Goal: Information Seeking & Learning: Learn about a topic

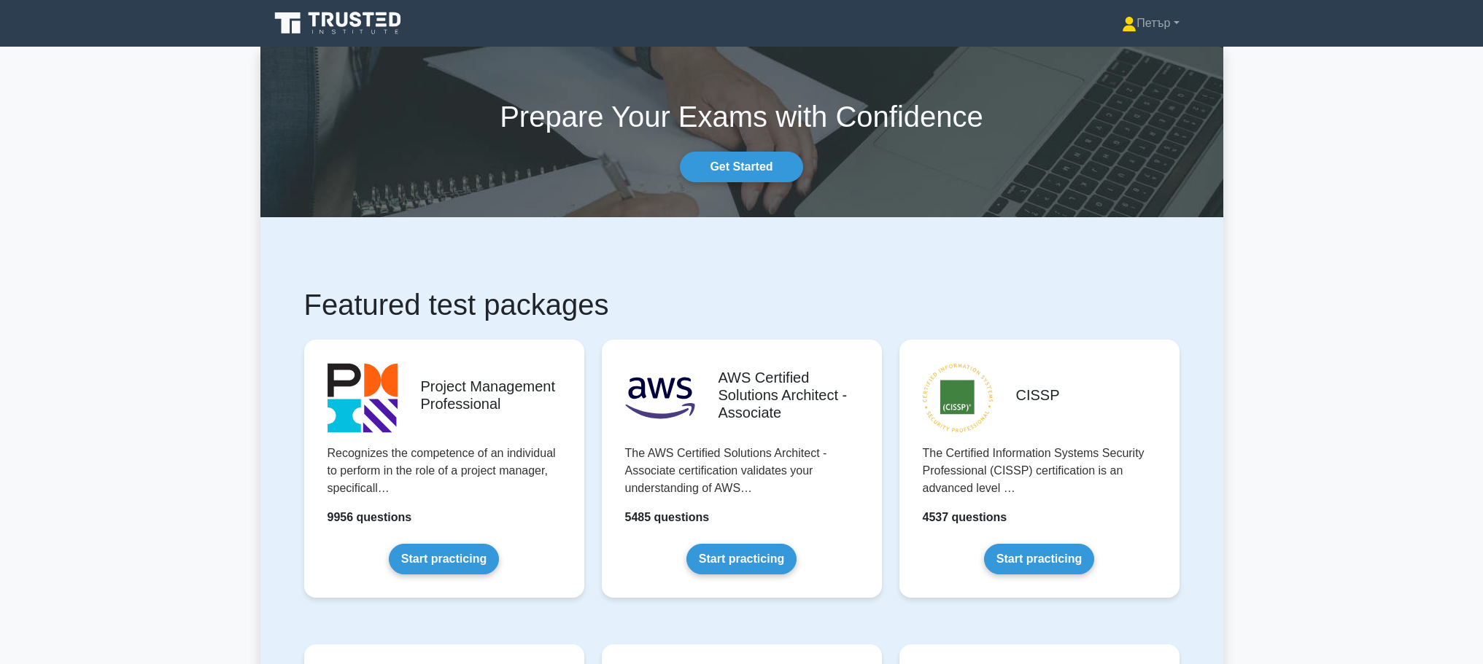
scroll to position [292, 0]
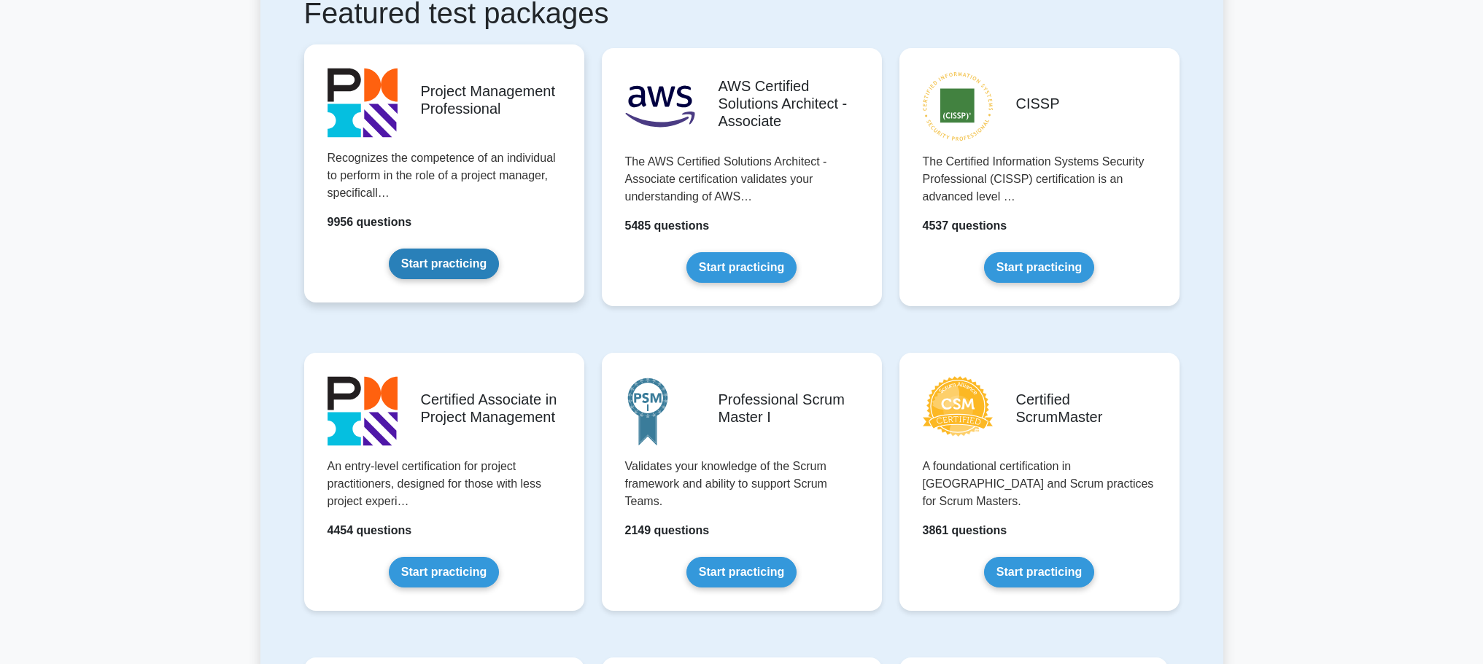
click at [443, 253] on link "Start practicing" at bounding box center [444, 264] width 110 height 31
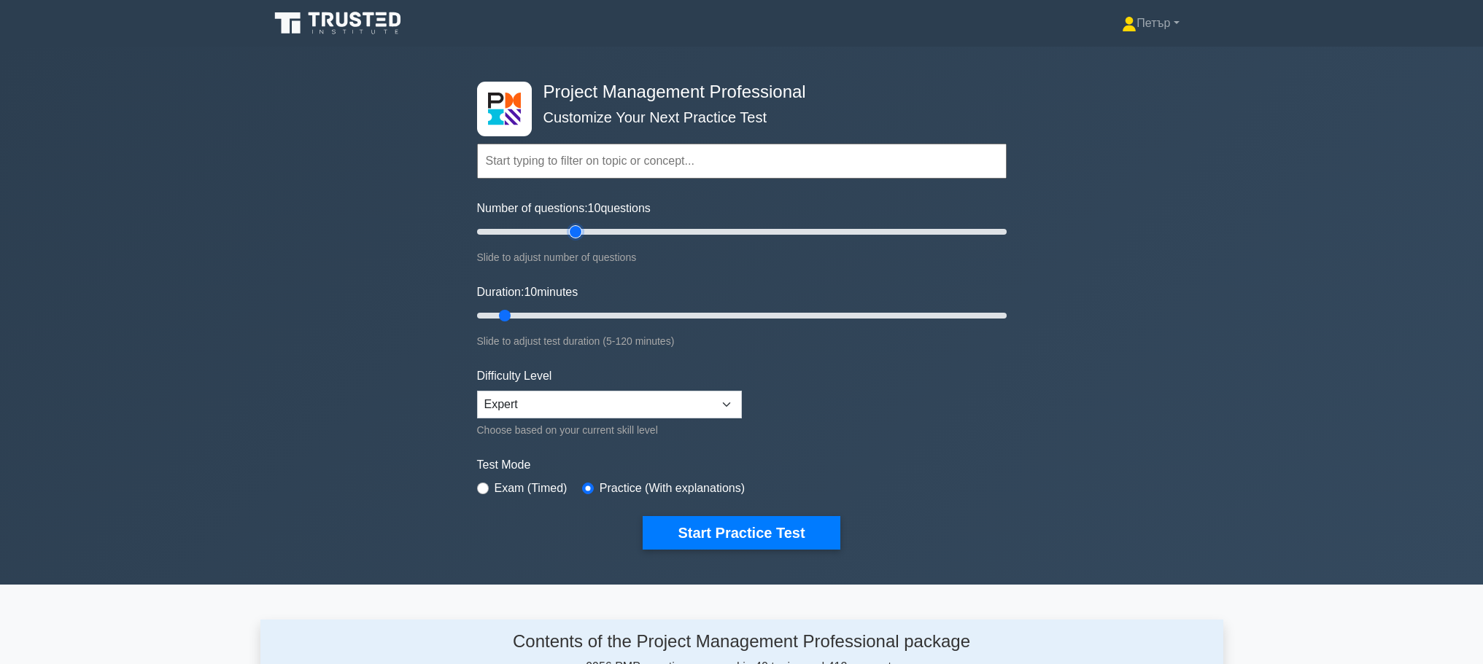
click at [580, 225] on input "Number of questions: 10 questions" at bounding box center [742, 232] width 530 height 18
click at [556, 228] on input "Number of questions: 35 questions" at bounding box center [742, 232] width 530 height 18
type input "30"
click at [545, 229] on input "Number of questions: 35 questions" at bounding box center [742, 232] width 530 height 18
type input "120"
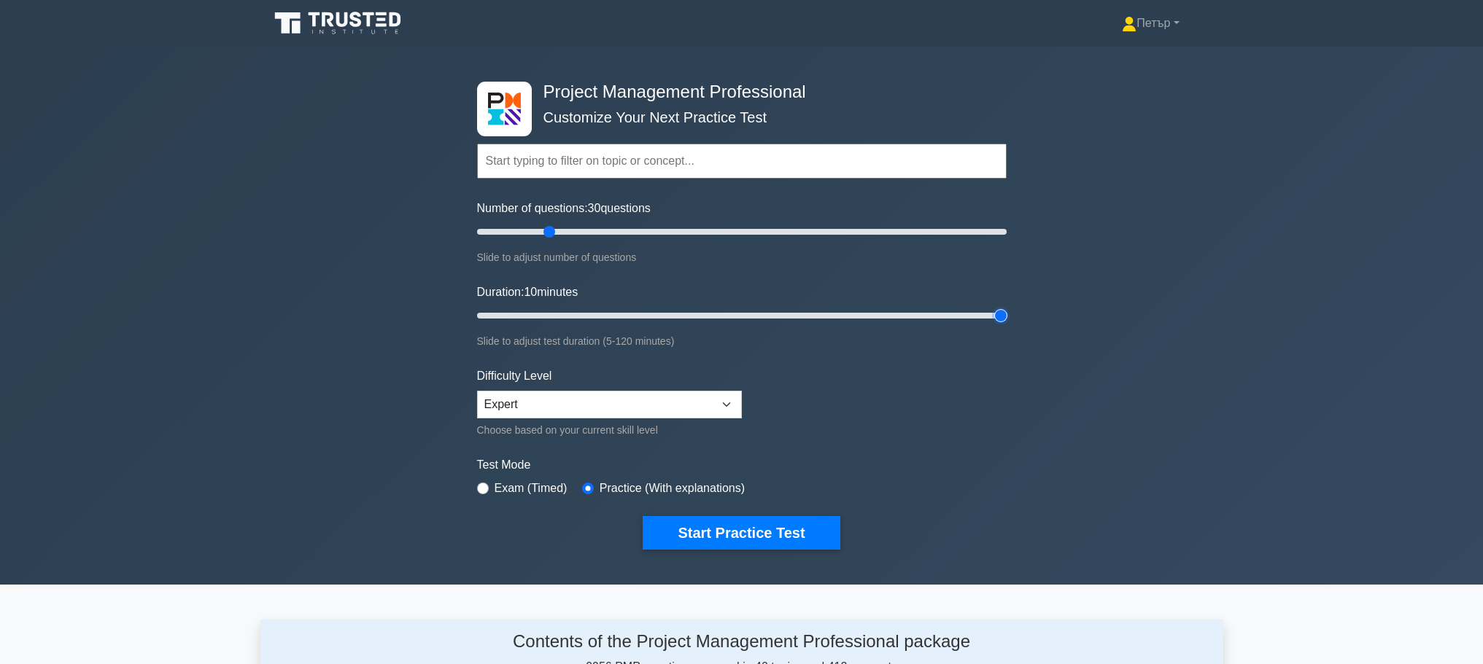
click at [1002, 311] on input "Duration: 10 minutes" at bounding box center [742, 316] width 530 height 18
click at [821, 539] on button "Start Practice Test" at bounding box center [741, 533] width 197 height 34
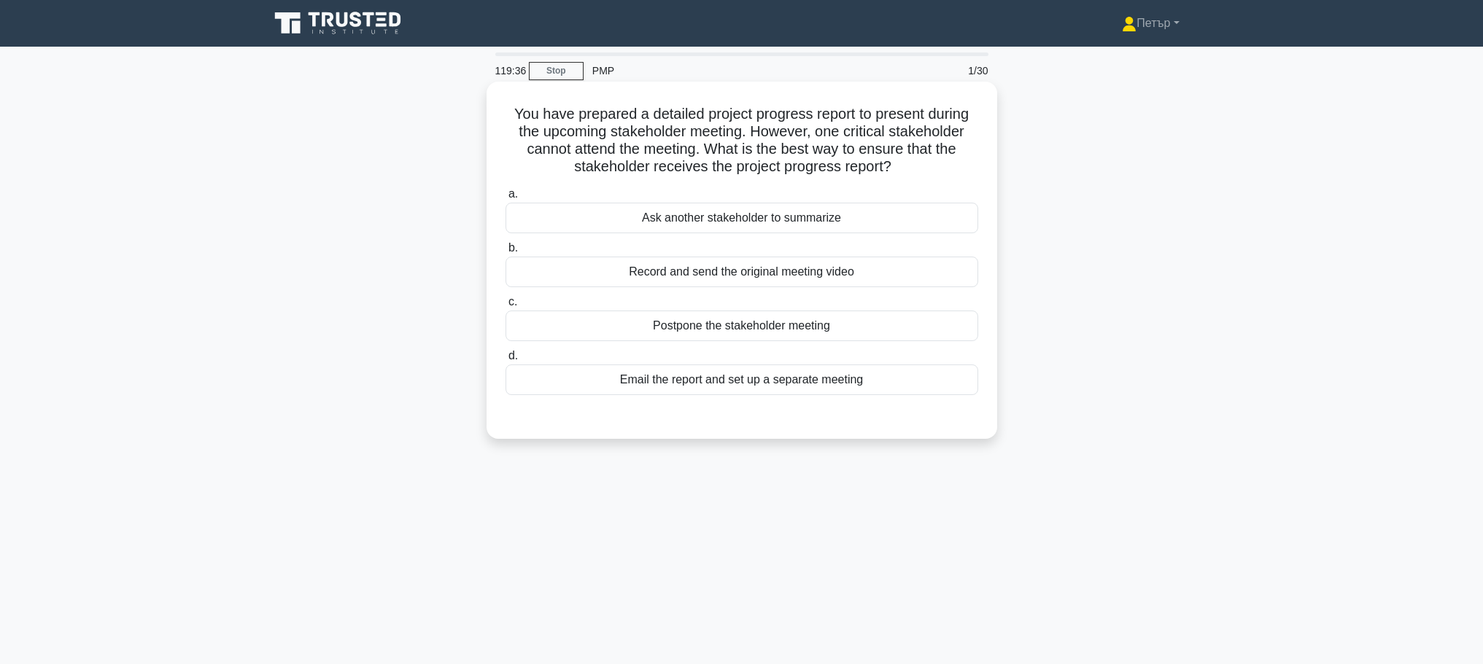
click at [900, 265] on div "Record and send the original meeting video" at bounding box center [741, 272] width 473 height 31
click at [505, 253] on input "b. Record and send the original meeting video" at bounding box center [505, 248] width 0 height 9
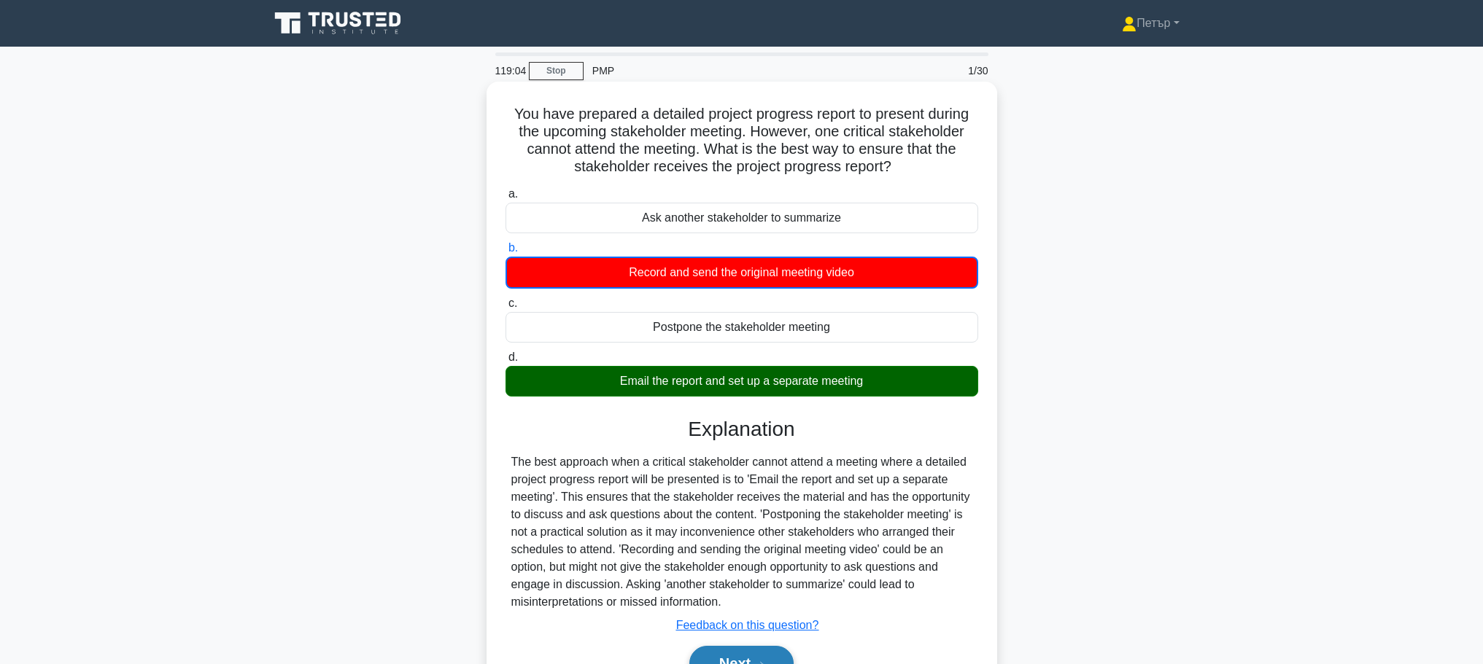
click at [727, 656] on button "Next" at bounding box center [741, 663] width 104 height 35
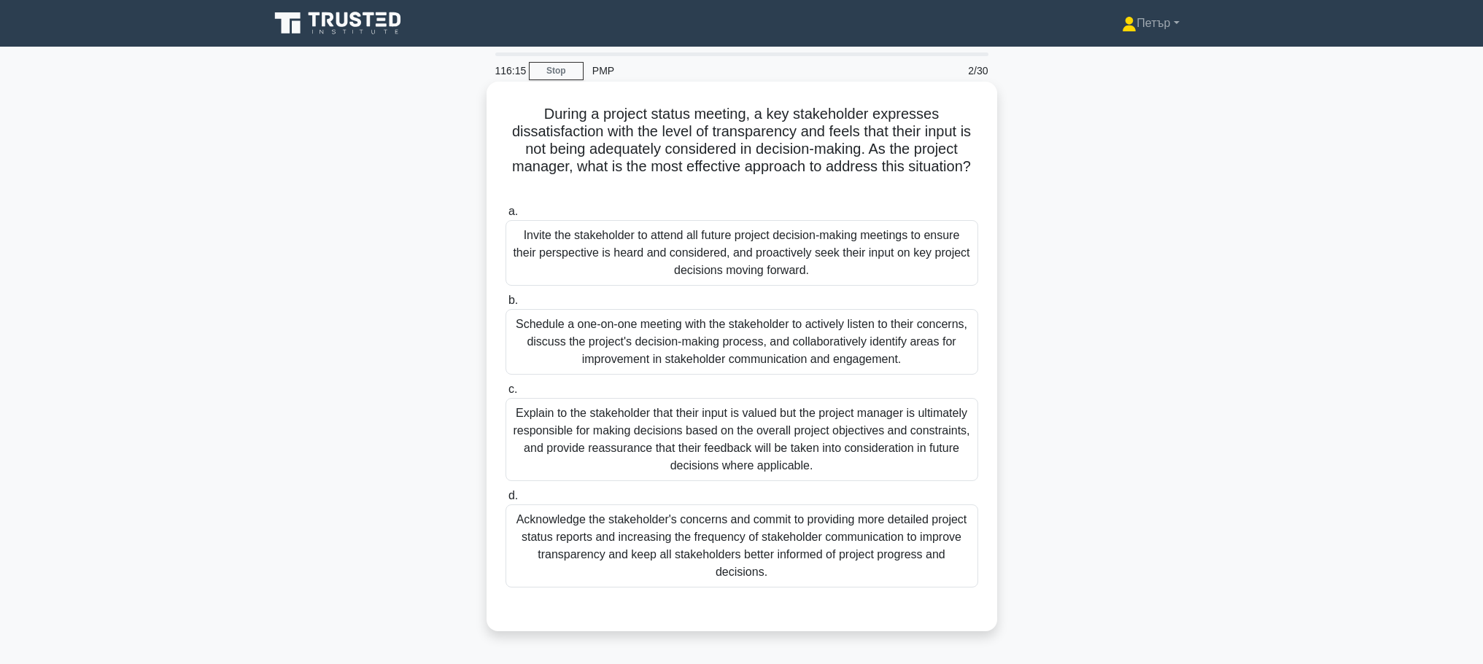
click at [807, 350] on div "Schedule a one-on-one meeting with the stakeholder to actively listen to their …" at bounding box center [741, 342] width 473 height 66
click at [505, 306] on input "b. Schedule a one-on-one meeting with the stakeholder to actively listen to the…" at bounding box center [505, 300] width 0 height 9
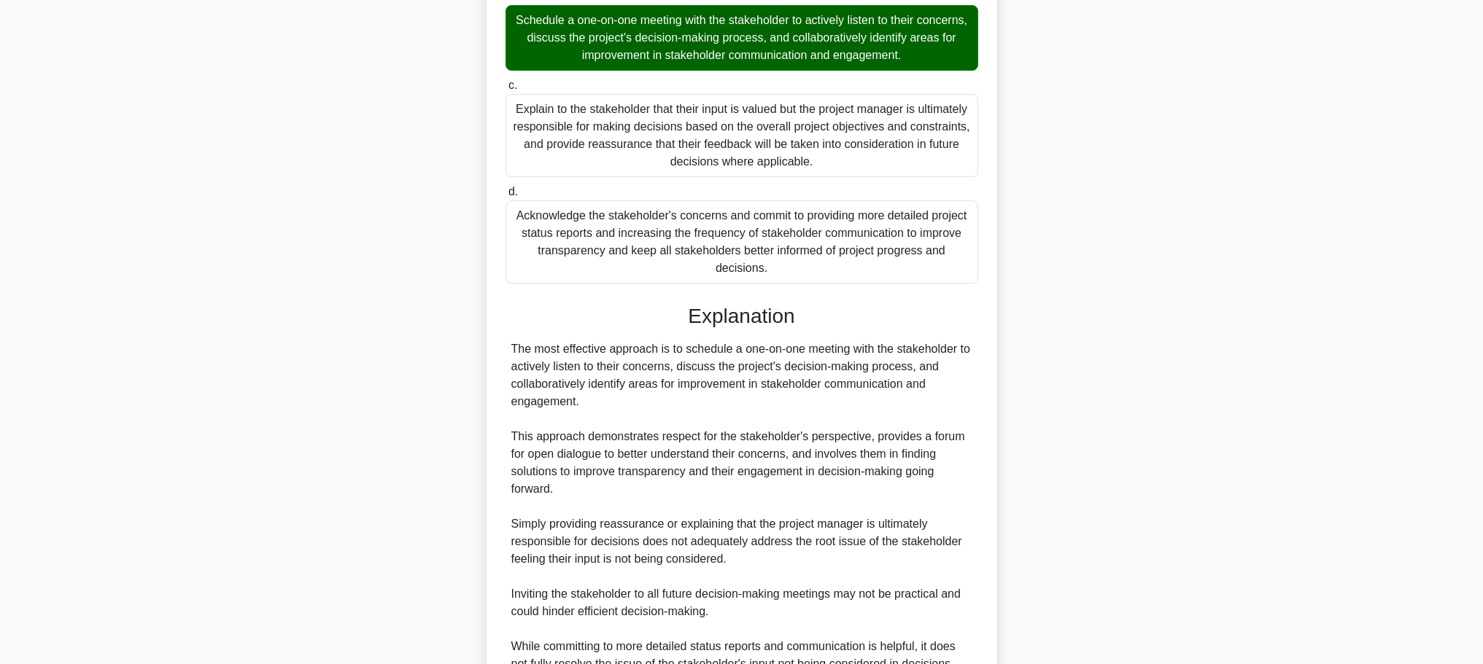
scroll to position [463, 0]
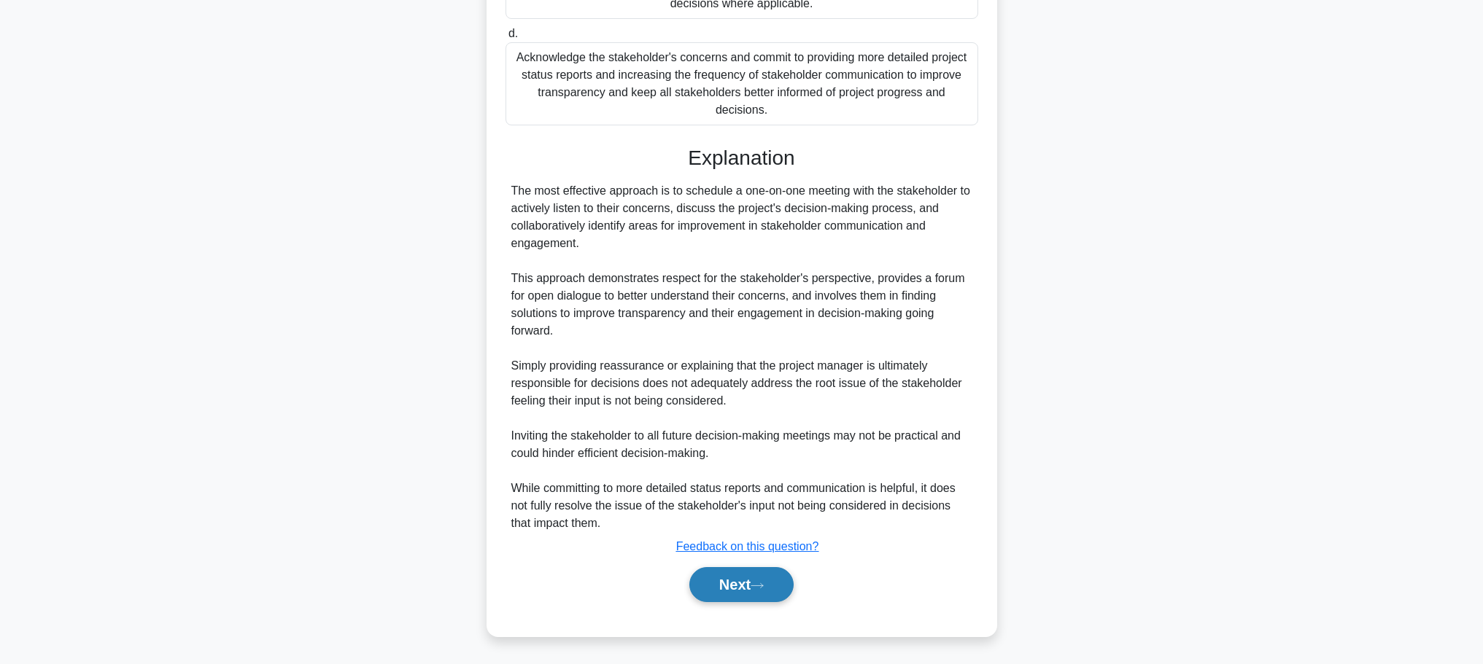
click at [732, 576] on button "Next" at bounding box center [741, 584] width 104 height 35
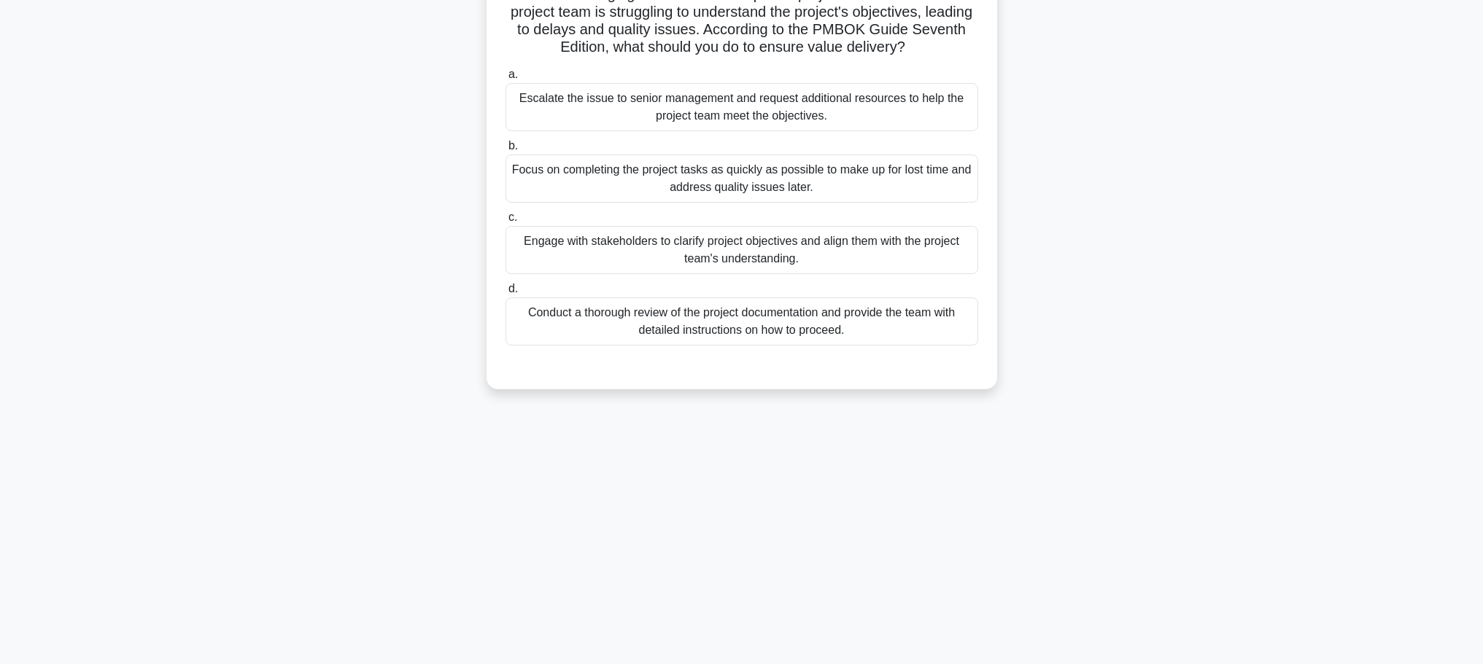
scroll to position [0, 0]
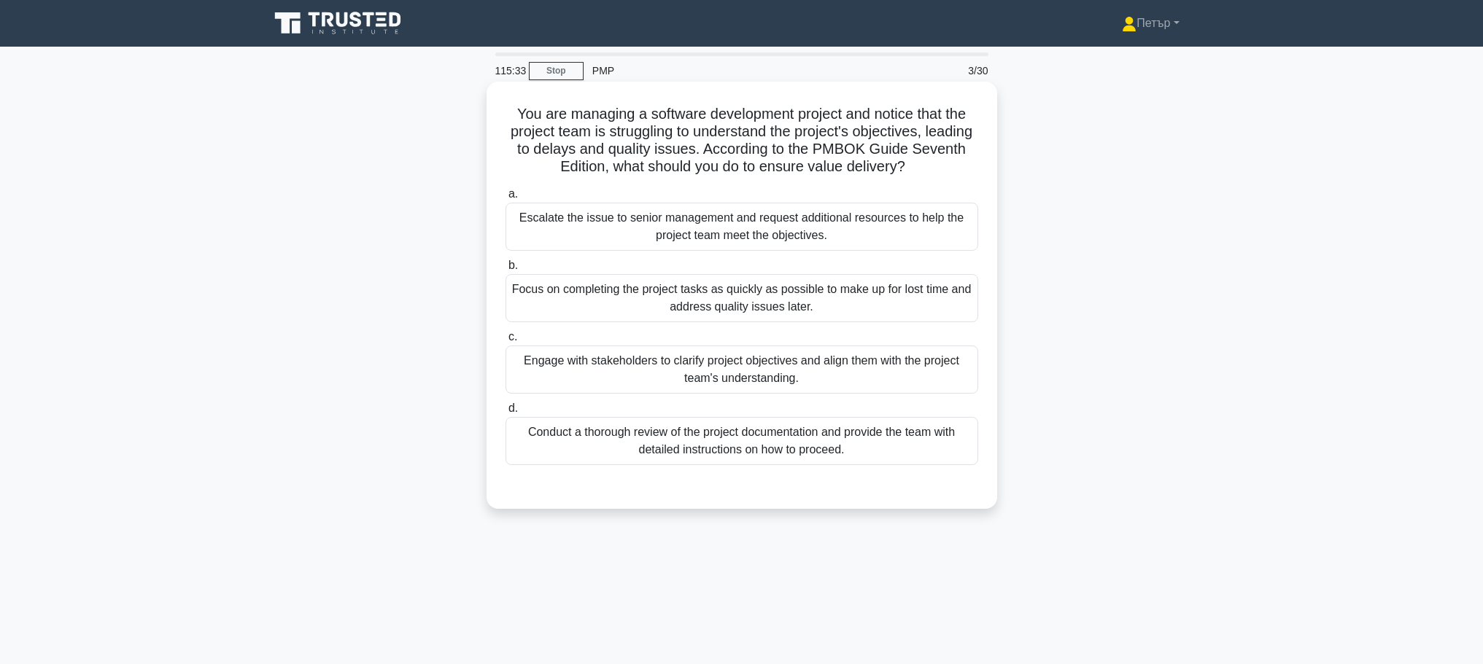
click at [866, 371] on div "Engage with stakeholders to clarify project objectives and align them with the …" at bounding box center [741, 370] width 473 height 48
click at [505, 342] on input "c. Engage with stakeholders to clarify project objectives and align them with t…" at bounding box center [505, 337] width 0 height 9
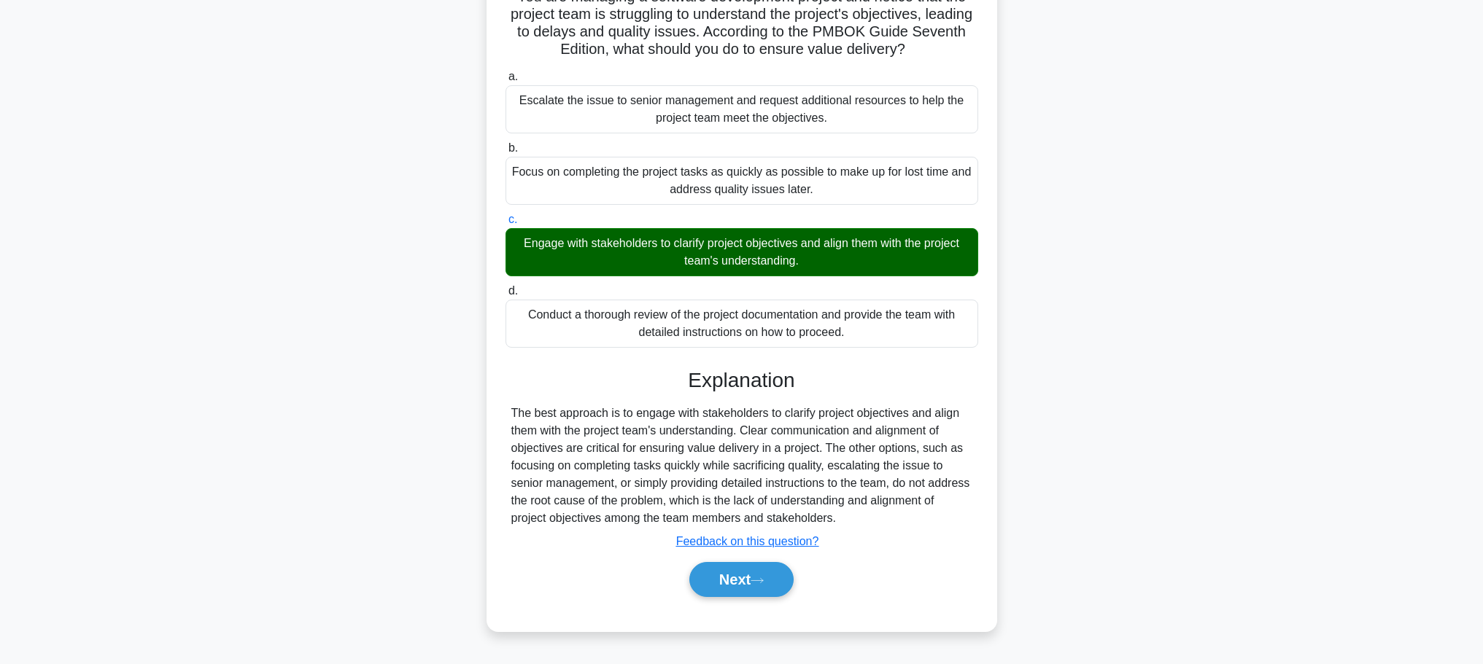
scroll to position [123, 0]
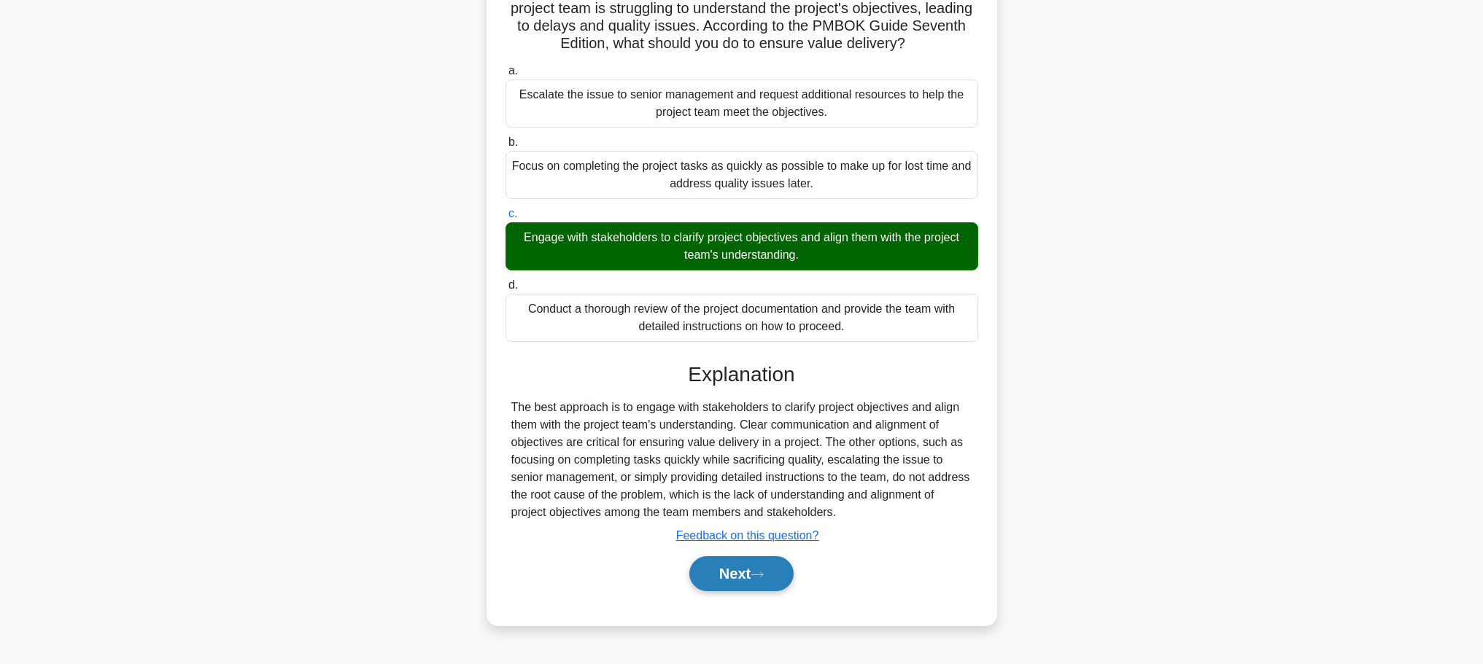
click at [753, 572] on button "Next" at bounding box center [741, 574] width 104 height 35
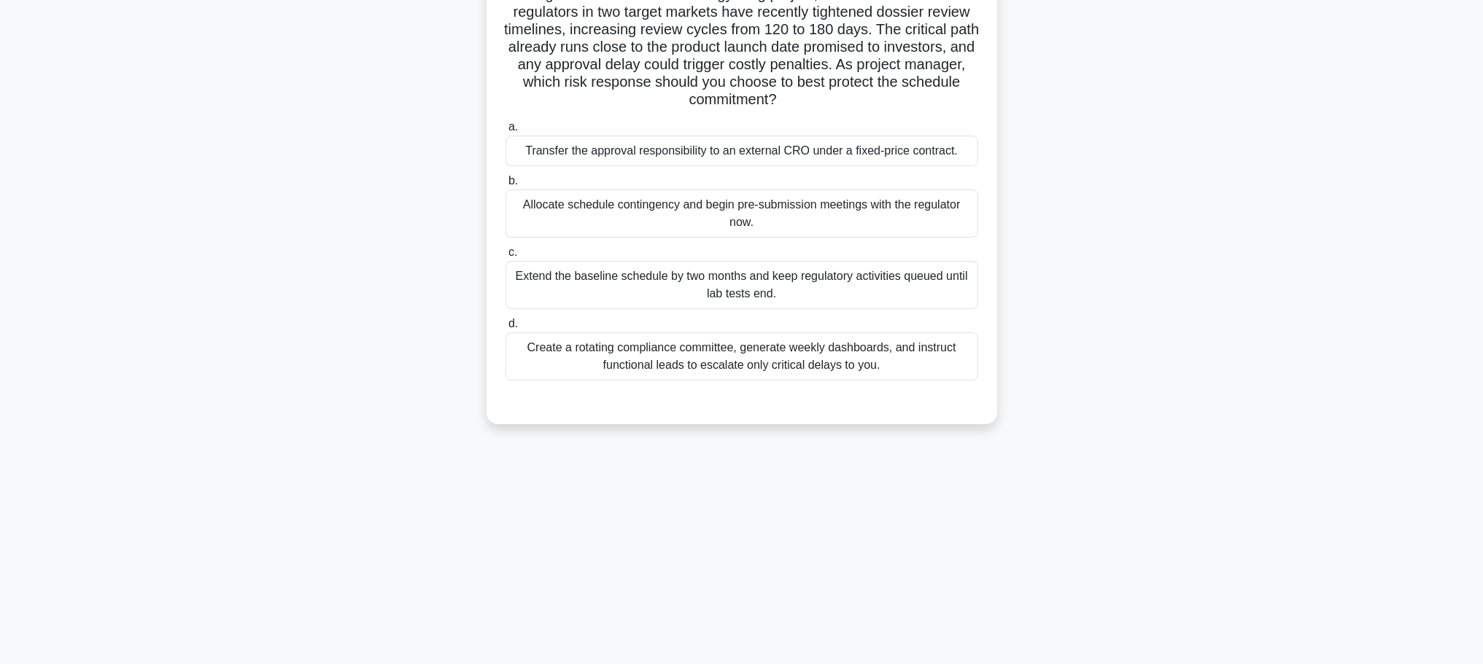
click at [1349, 286] on main "114:52 Stop PMP 4/30 During Phase II of a new oncology drug project, the team d…" at bounding box center [741, 293] width 1483 height 741
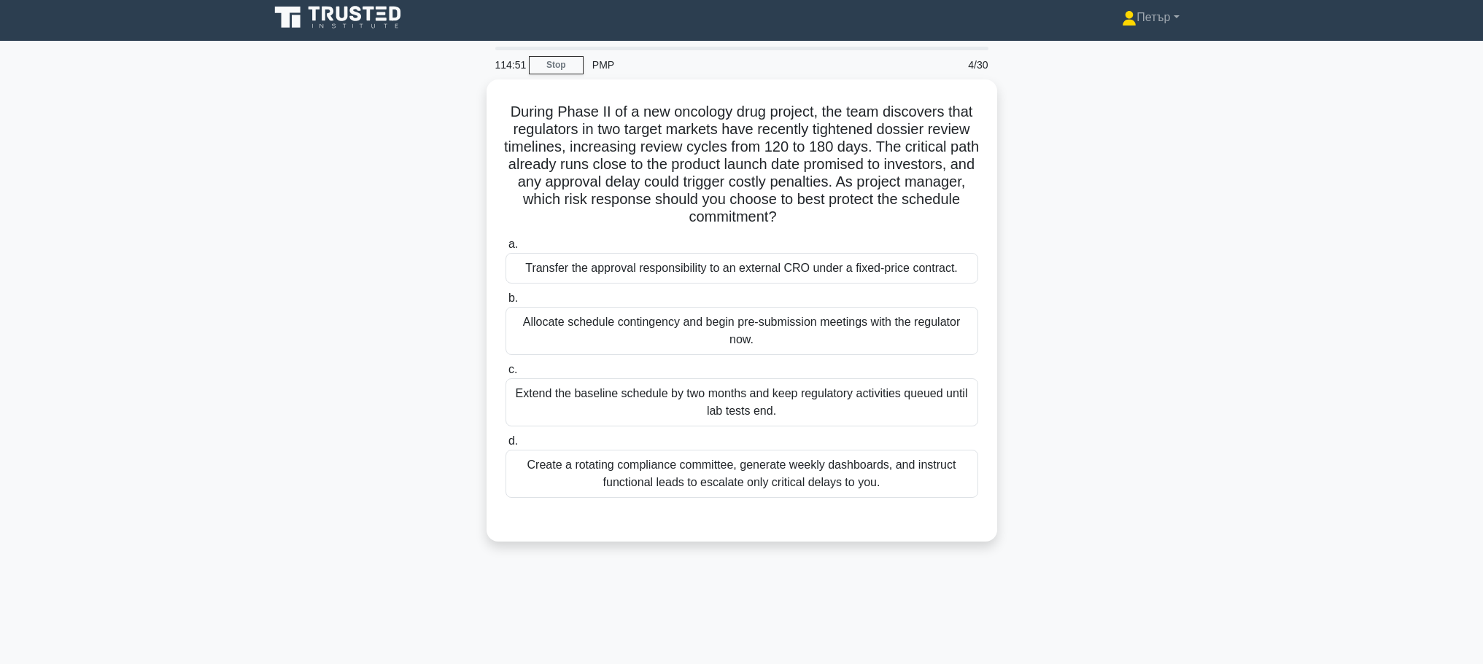
scroll to position [0, 0]
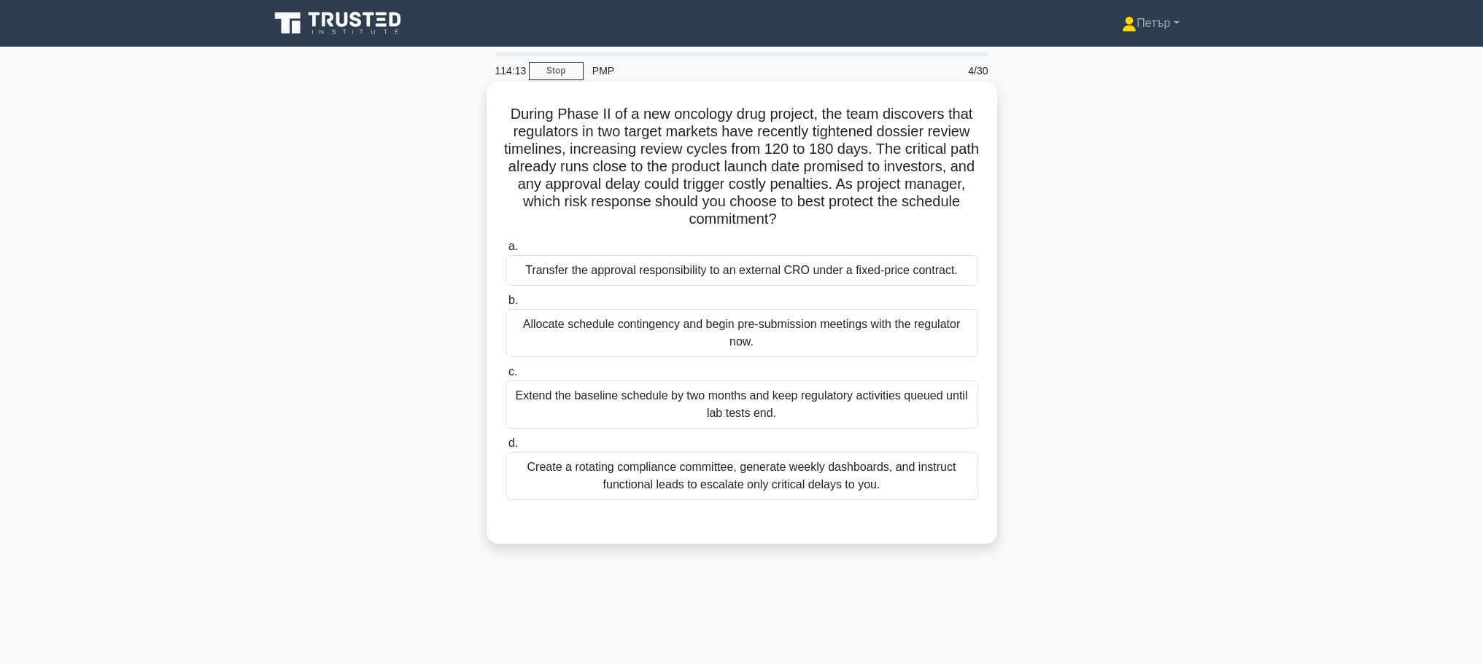
click at [866, 327] on div "Allocate schedule contingency and begin pre-submission meetings with the regula…" at bounding box center [741, 333] width 473 height 48
click at [505, 306] on input "b. Allocate schedule contingency and begin pre-submission meetings with the reg…" at bounding box center [505, 300] width 0 height 9
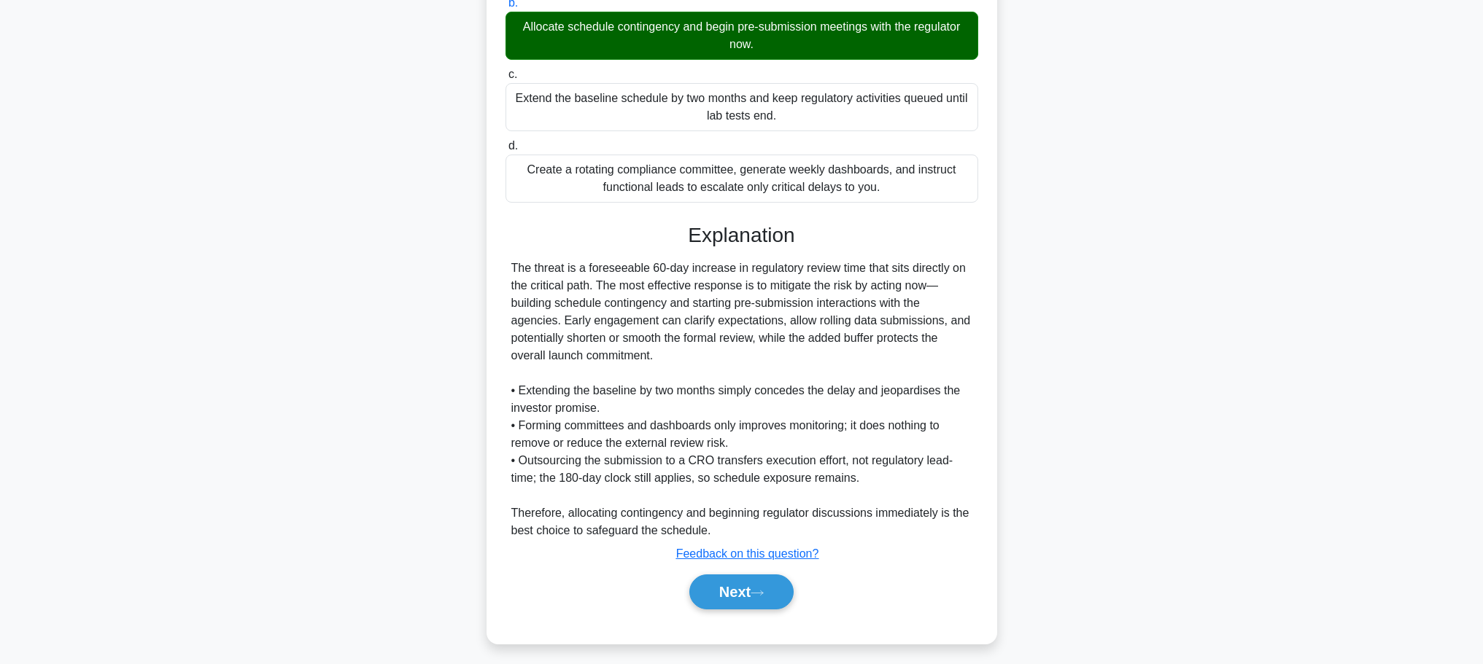
scroll to position [306, 0]
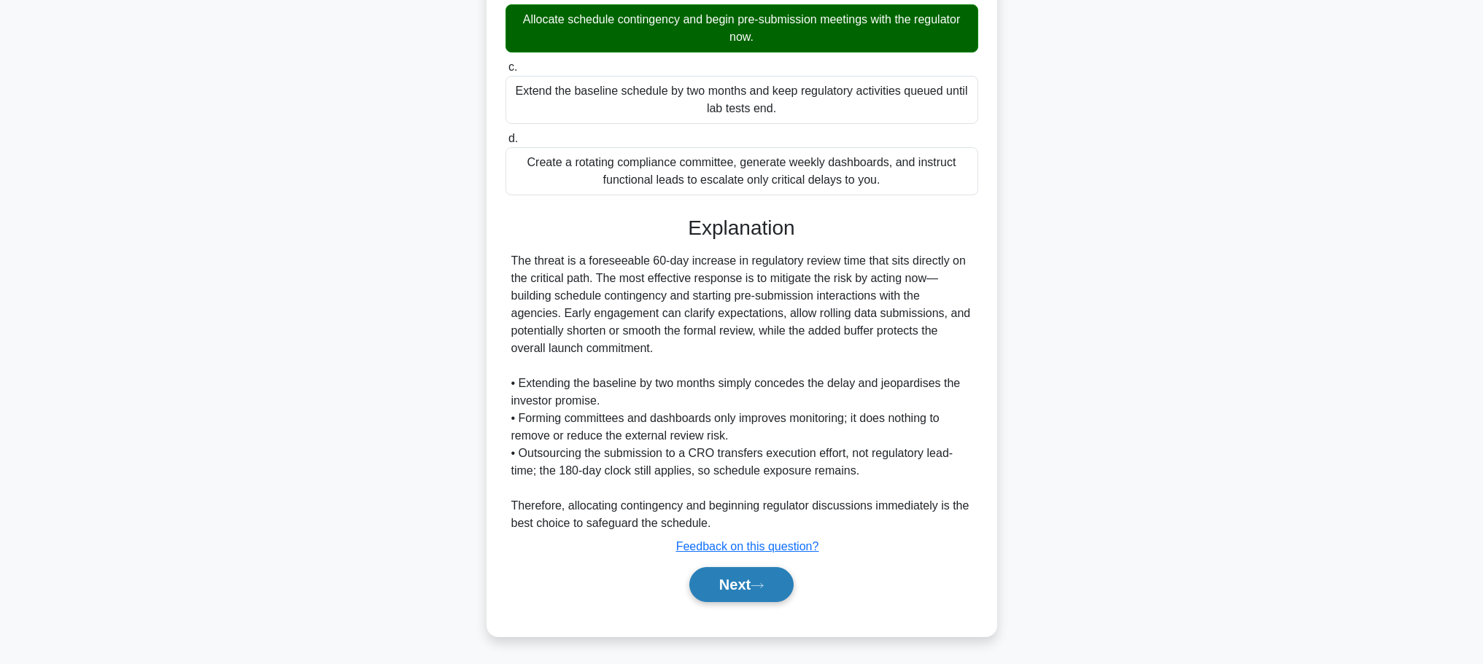
click at [767, 573] on button "Next" at bounding box center [741, 584] width 104 height 35
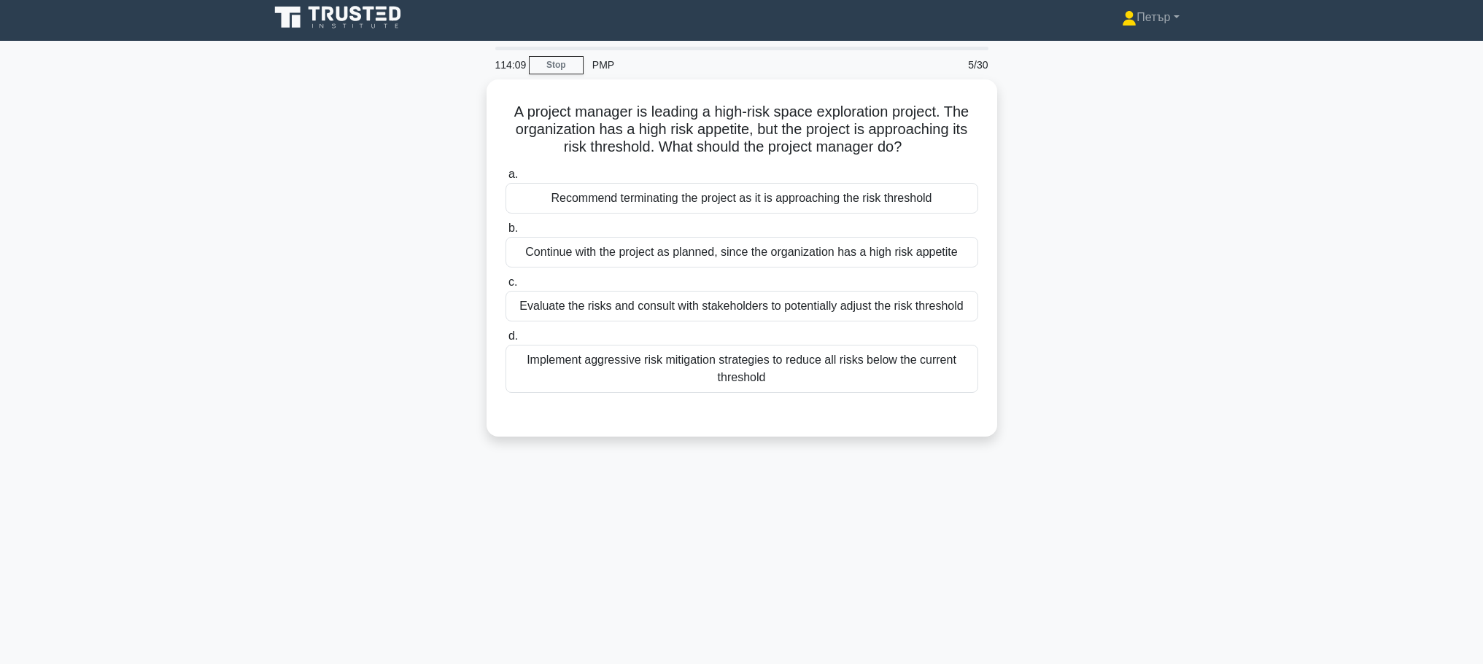
scroll to position [0, 0]
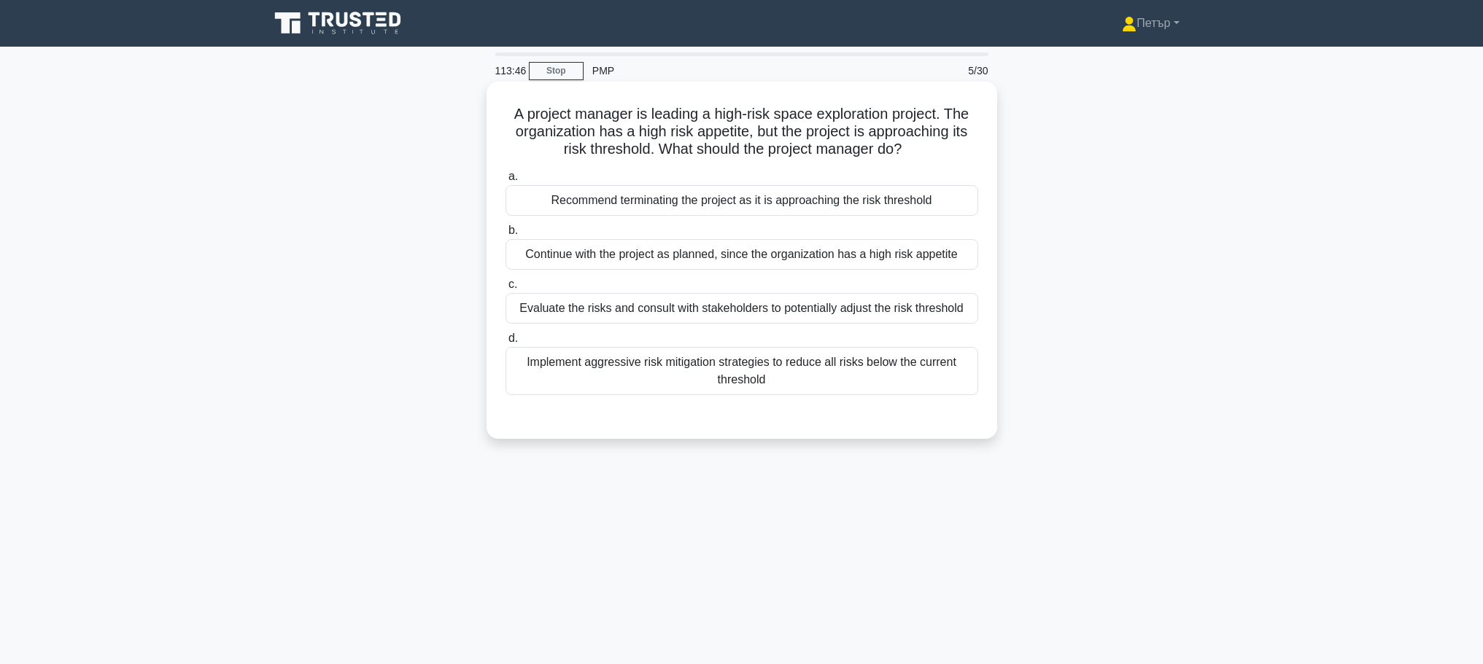
click at [857, 306] on div "Evaluate the risks and consult with stakeholders to potentially adjust the risk…" at bounding box center [741, 308] width 473 height 31
click at [505, 290] on input "c. Evaluate the risks and consult with stakeholders to potentially adjust the r…" at bounding box center [505, 284] width 0 height 9
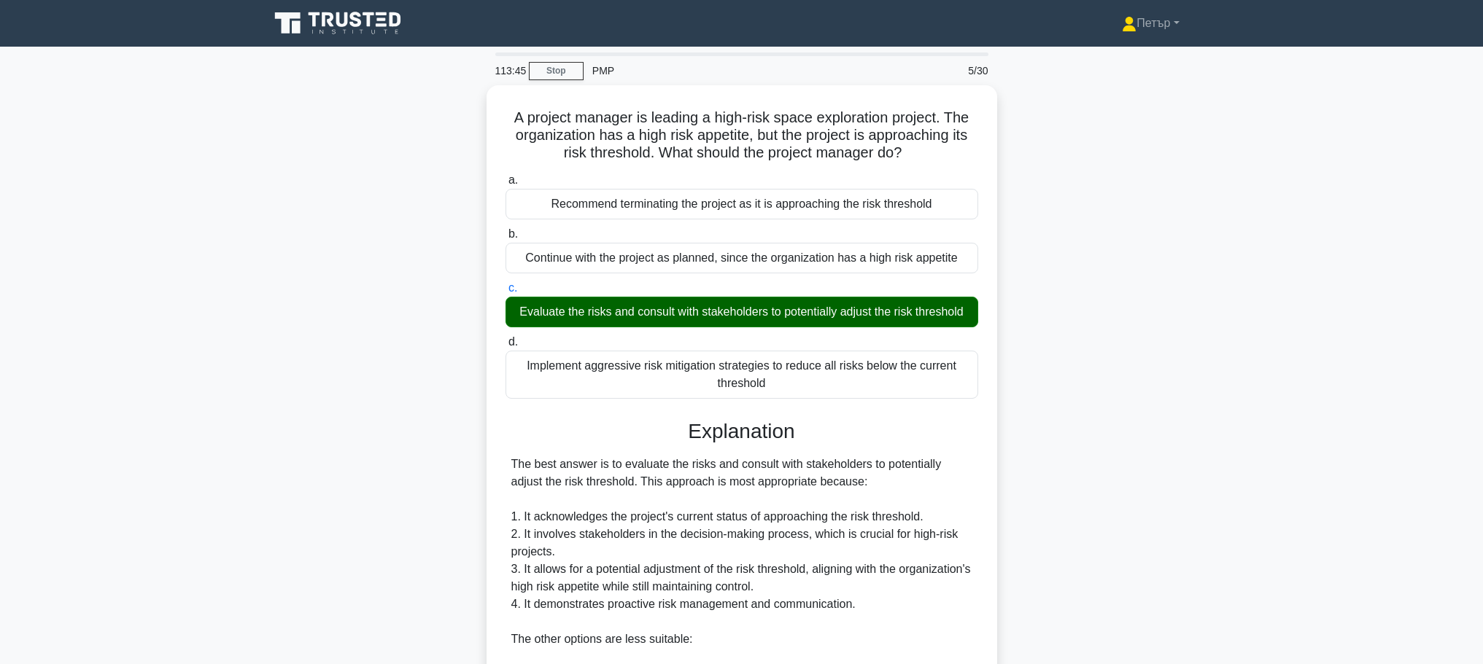
scroll to position [323, 0]
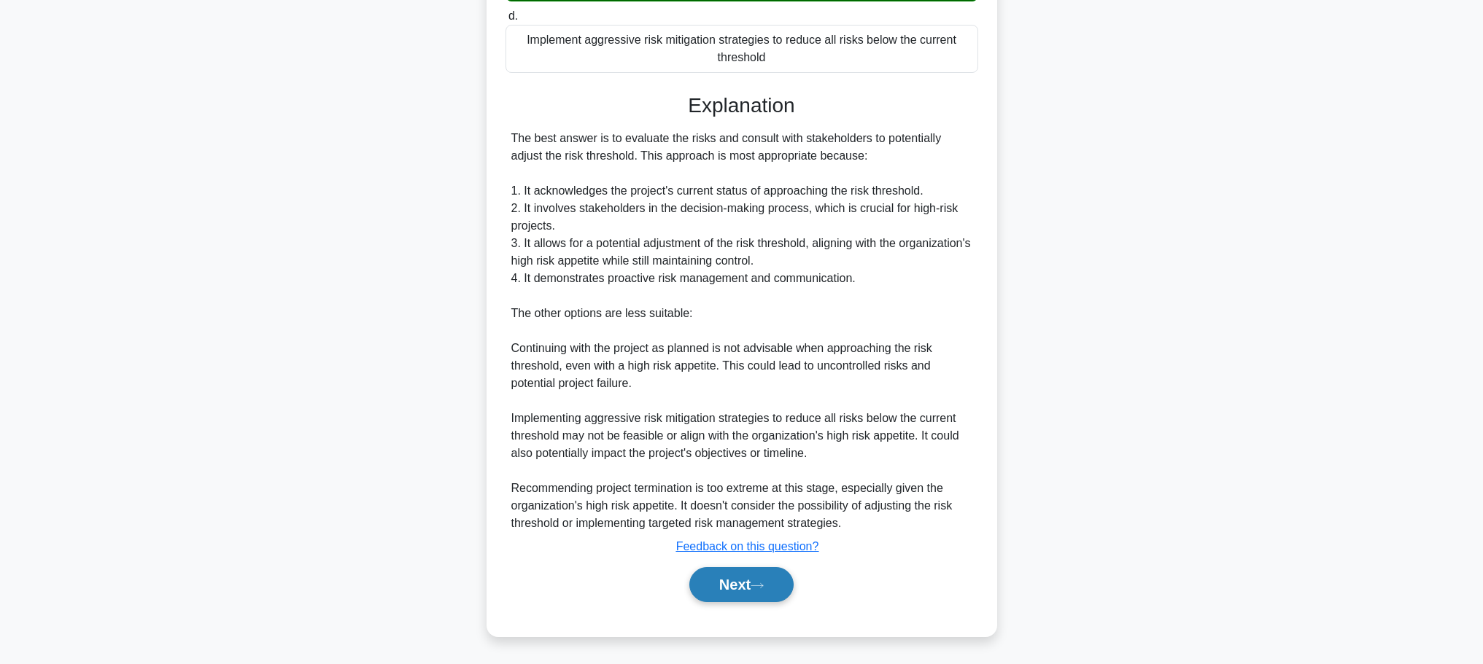
click at [726, 581] on button "Next" at bounding box center [741, 584] width 104 height 35
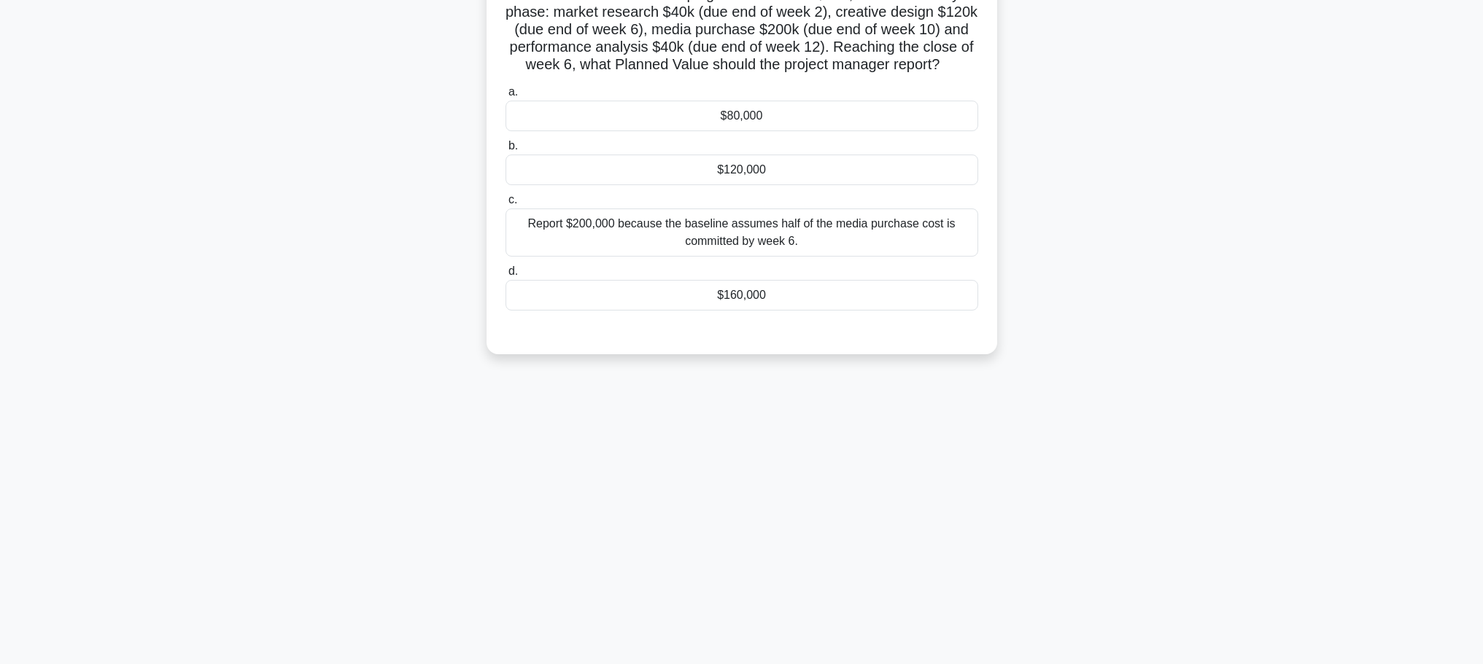
scroll to position [0, 0]
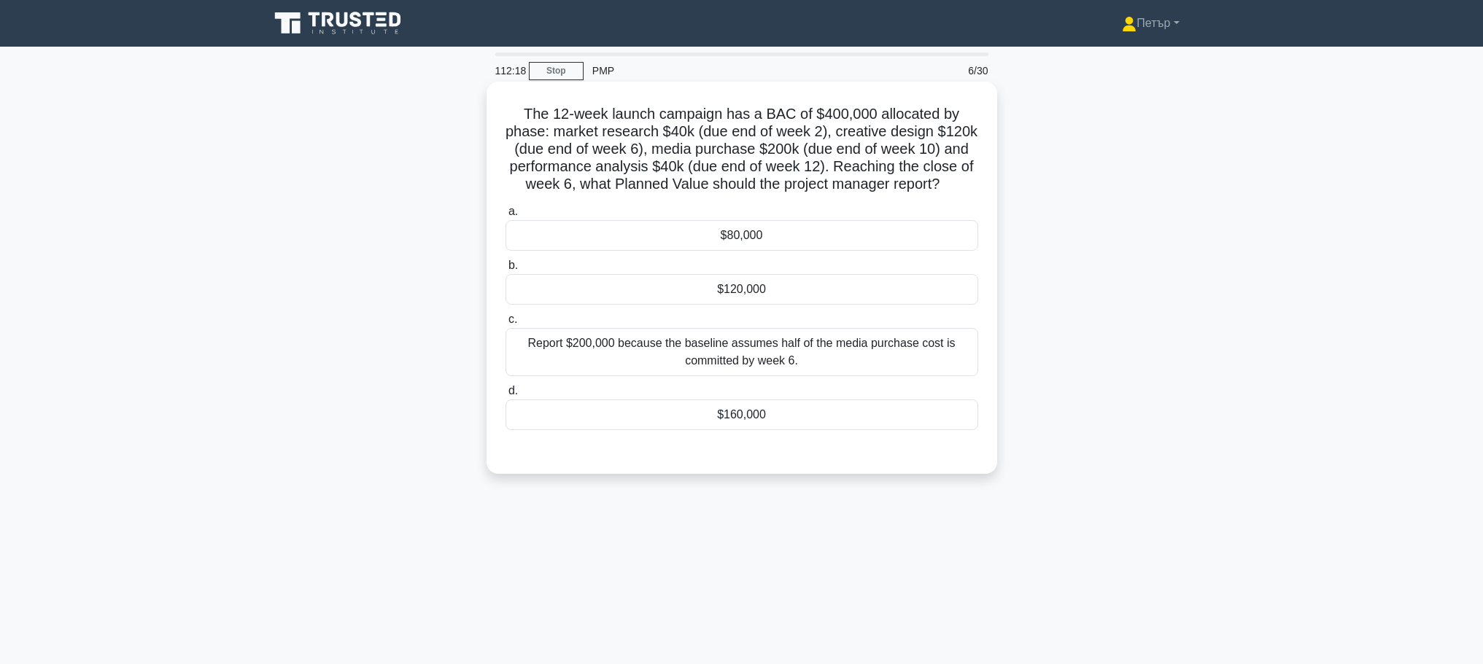
click at [849, 416] on div "$160,000" at bounding box center [741, 415] width 473 height 31
click at [505, 396] on input "d. $160,000" at bounding box center [505, 391] width 0 height 9
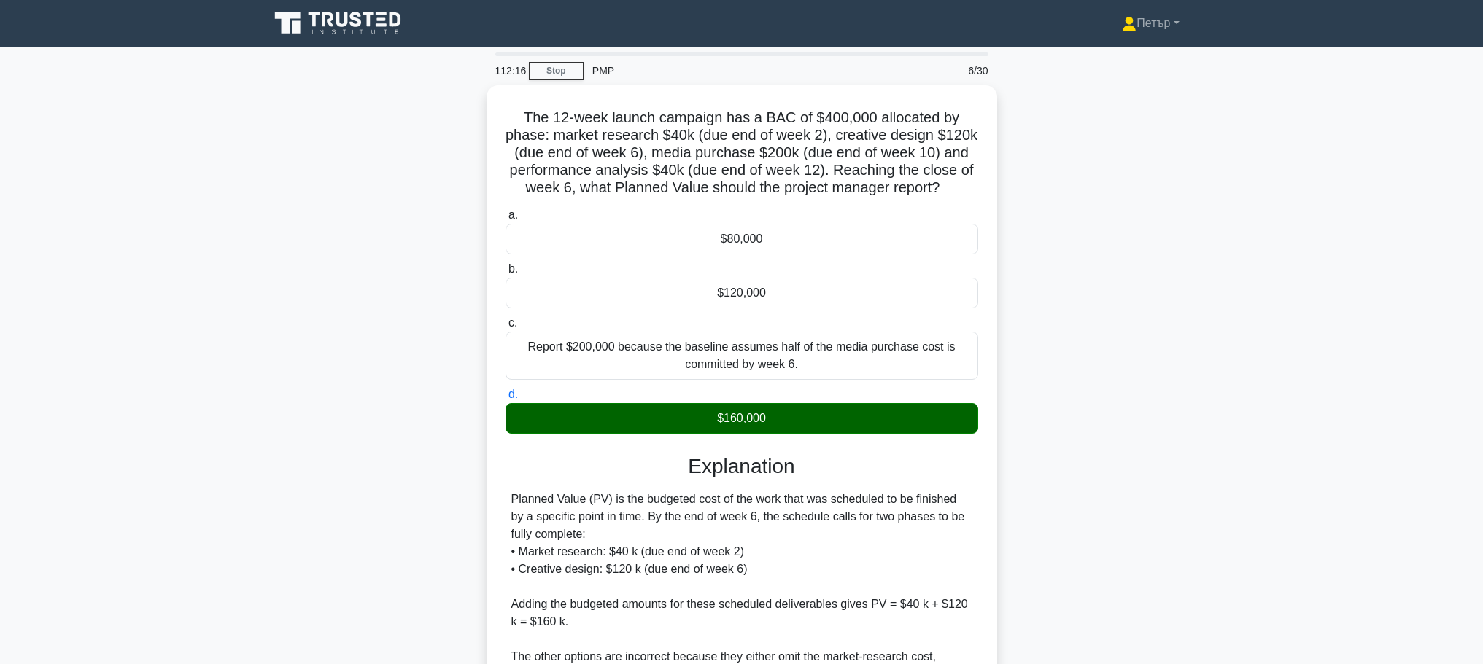
scroll to position [166, 0]
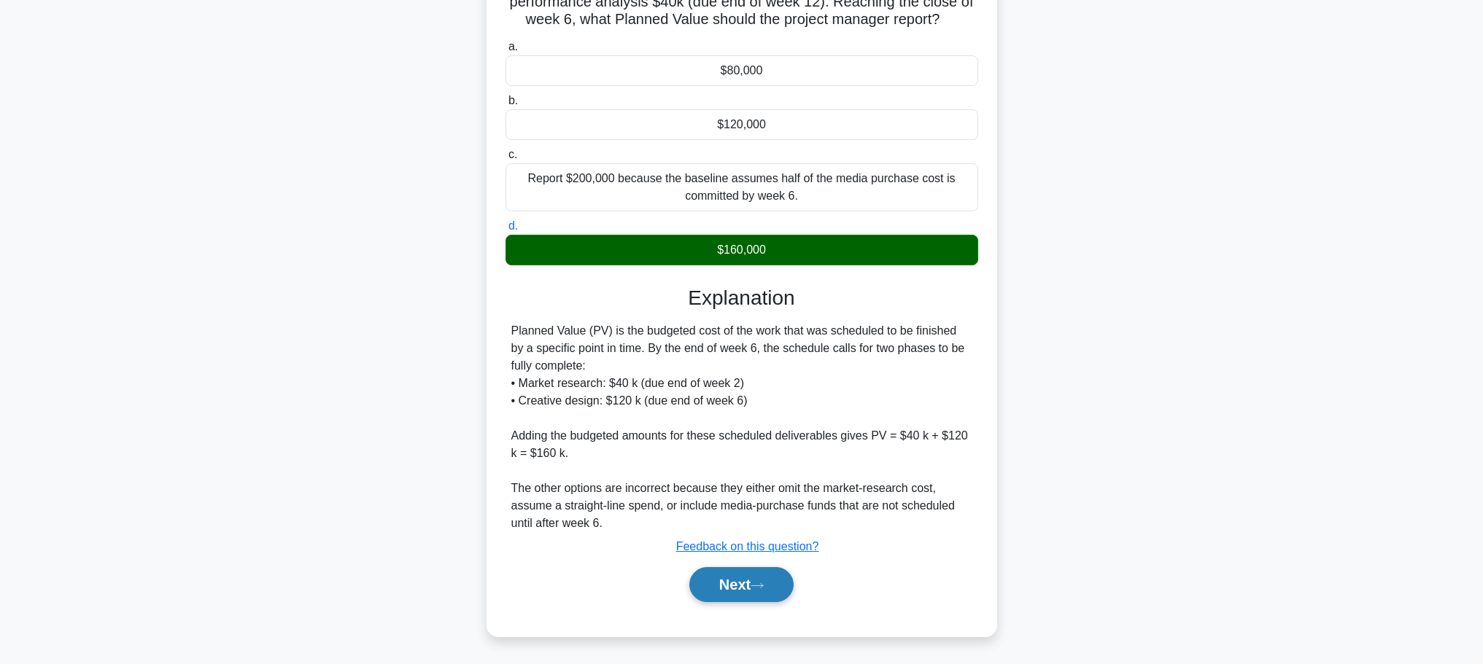
click at [773, 573] on button "Next" at bounding box center [741, 584] width 104 height 35
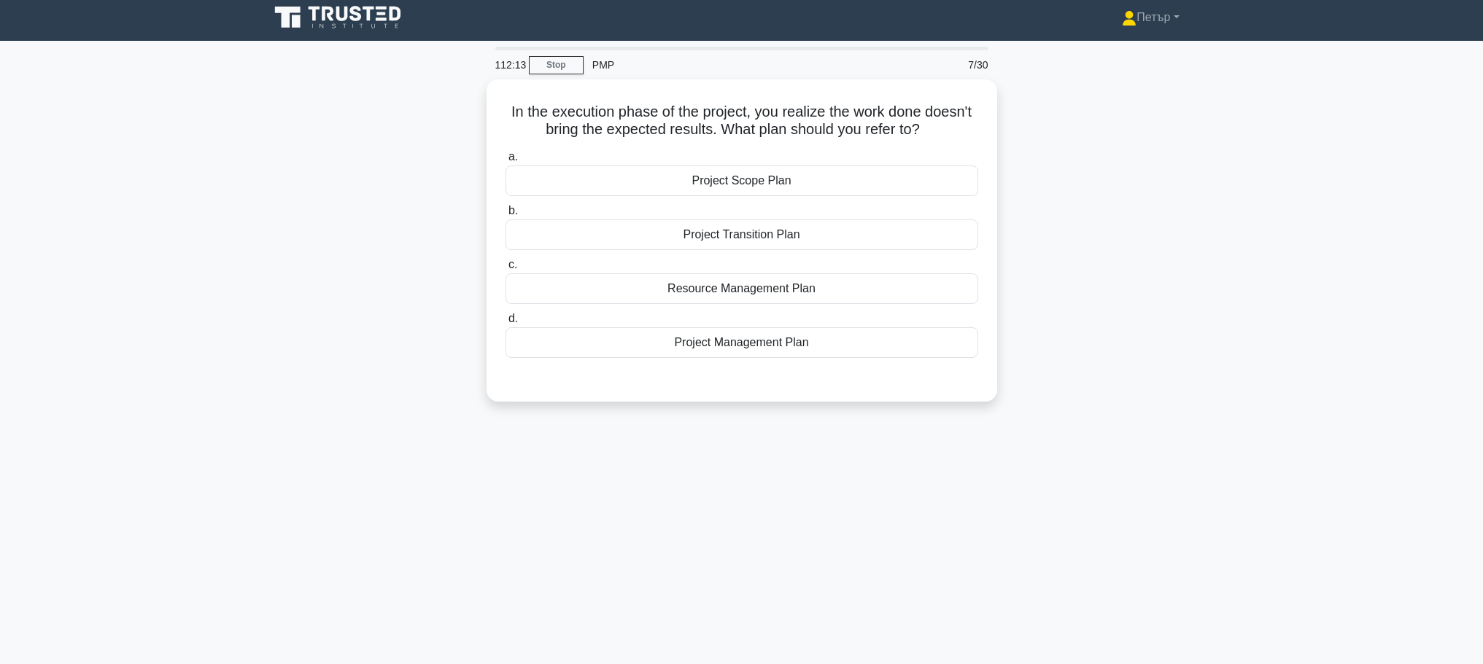
scroll to position [0, 0]
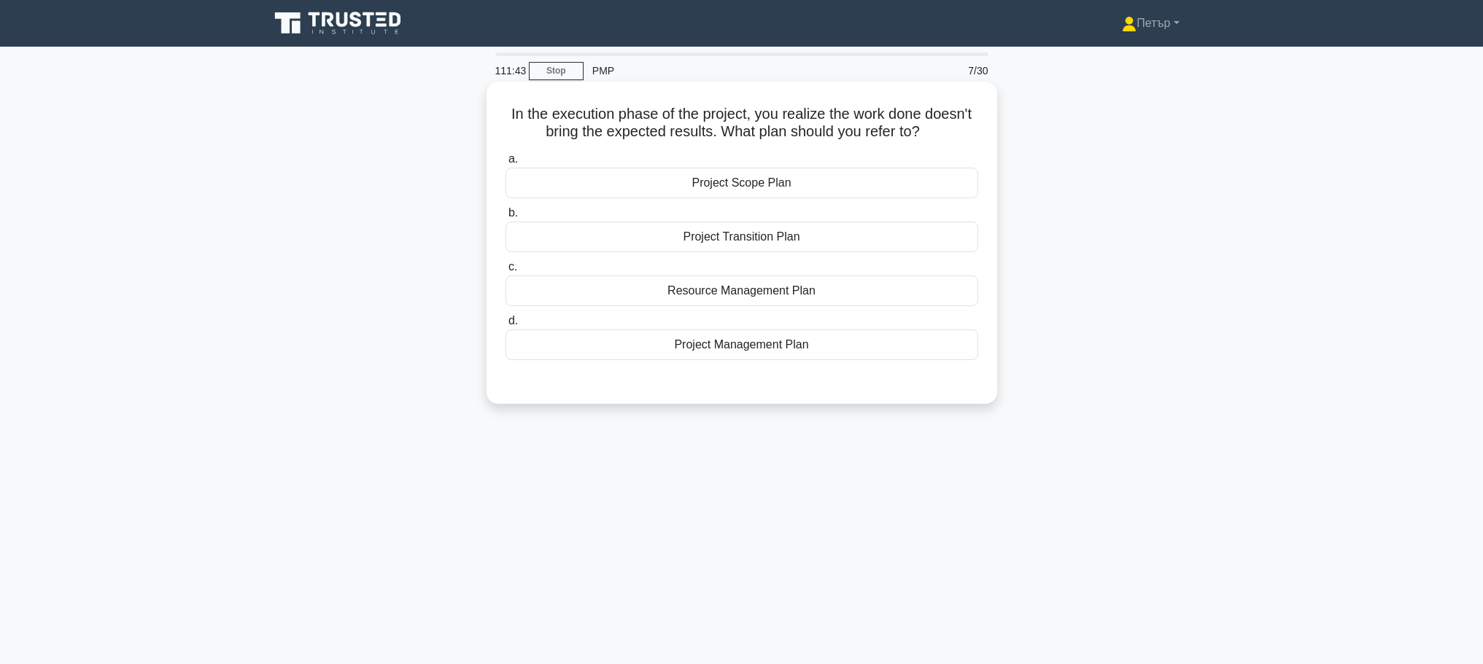
click at [902, 185] on div "Project Scope Plan" at bounding box center [741, 183] width 473 height 31
click at [505, 164] on input "a. Project Scope Plan" at bounding box center [505, 159] width 0 height 9
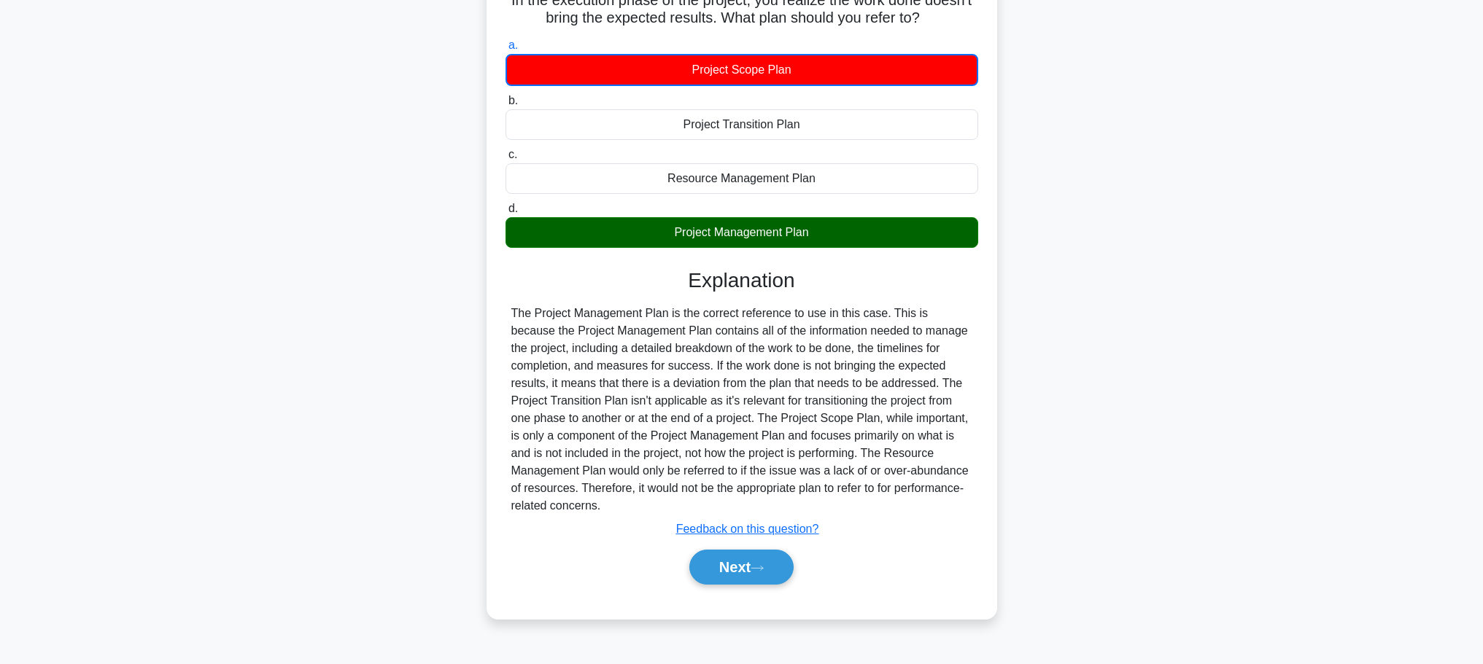
scroll to position [123, 0]
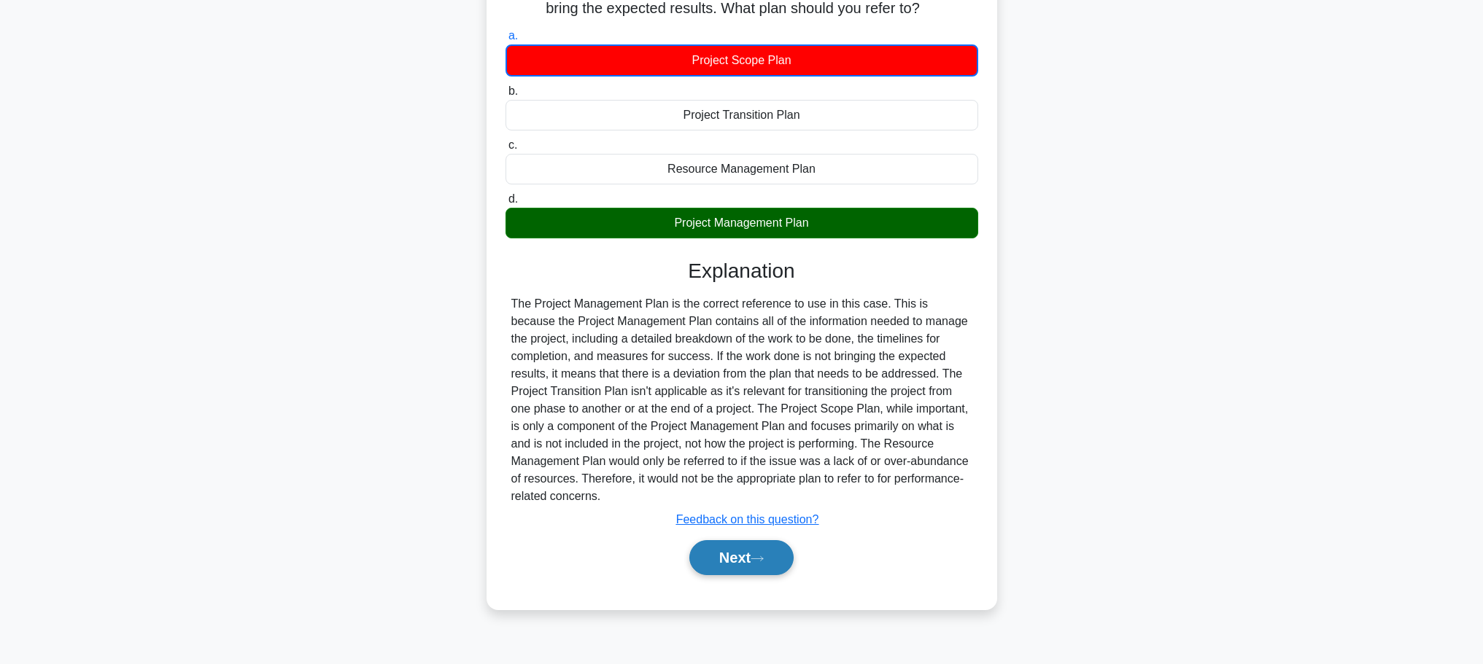
click at [741, 550] on button "Next" at bounding box center [741, 557] width 104 height 35
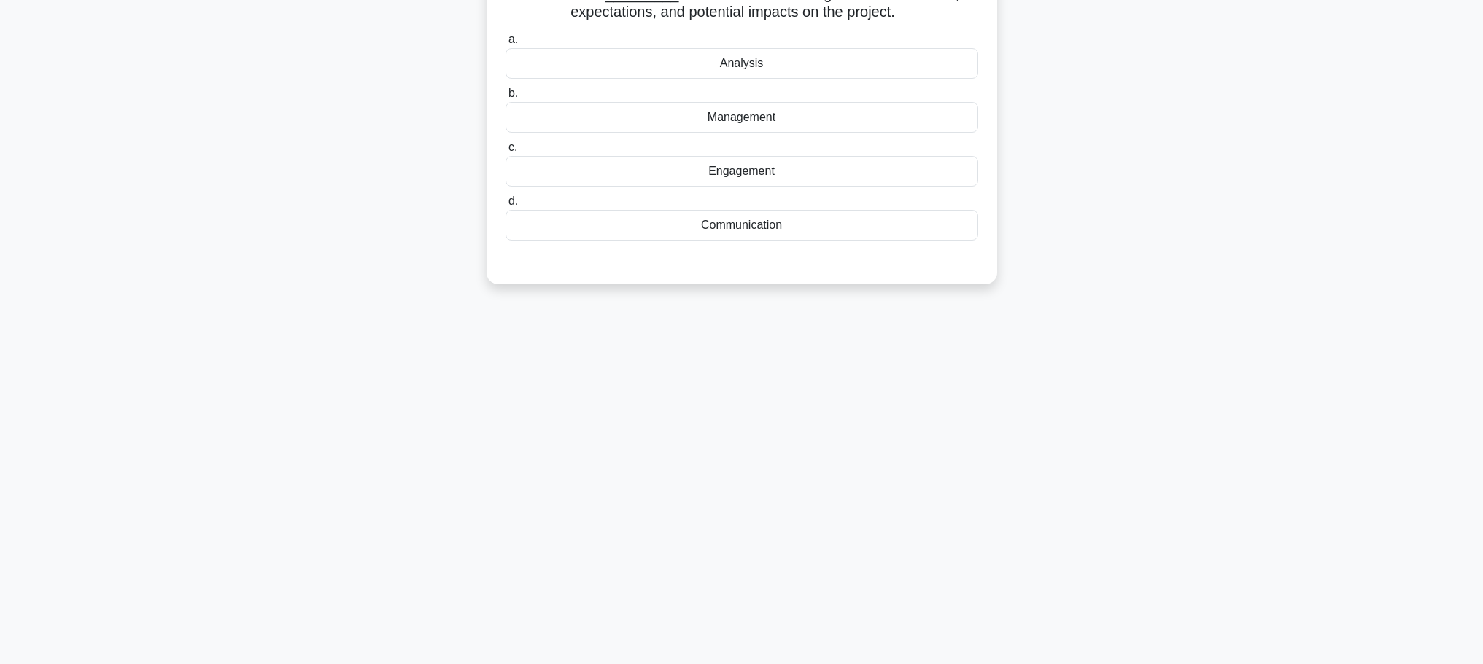
scroll to position [0, 0]
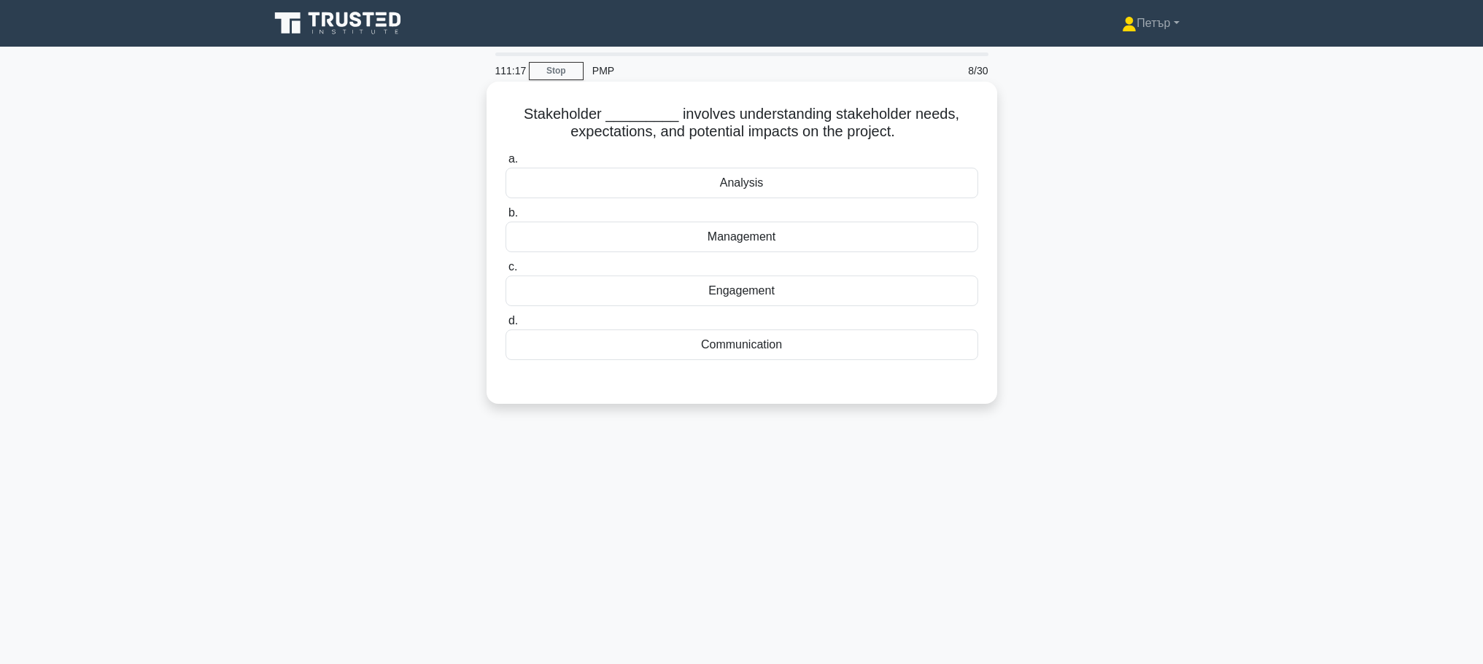
click at [883, 192] on div "Analysis" at bounding box center [741, 183] width 473 height 31
click at [505, 164] on input "a. Analysis" at bounding box center [505, 159] width 0 height 9
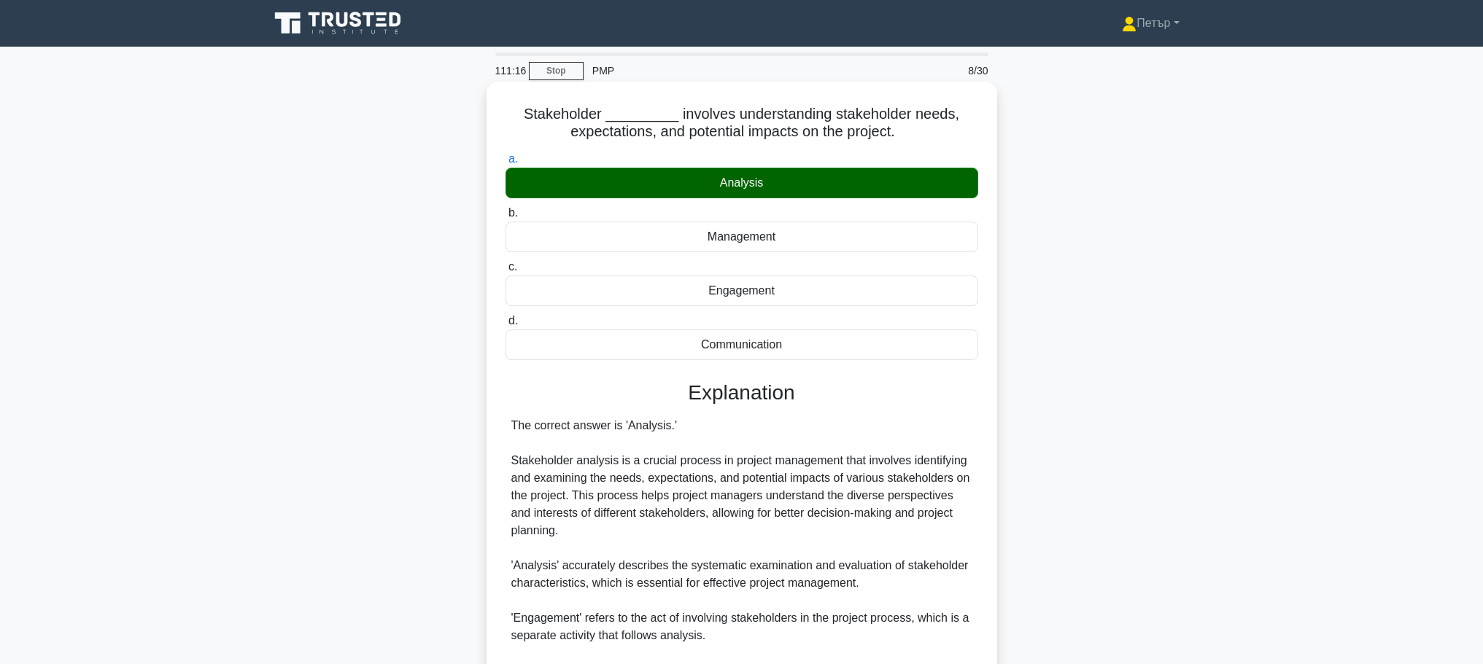
scroll to position [236, 0]
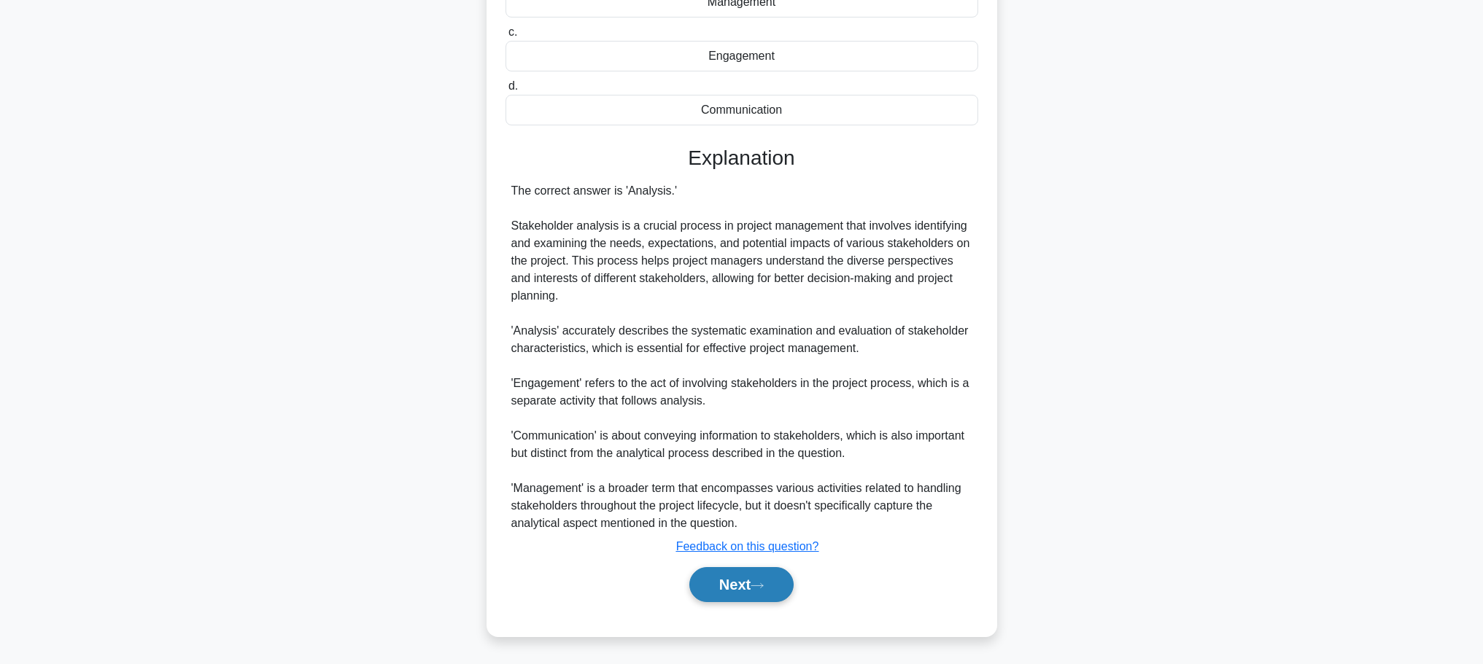
click at [750, 593] on button "Next" at bounding box center [741, 584] width 104 height 35
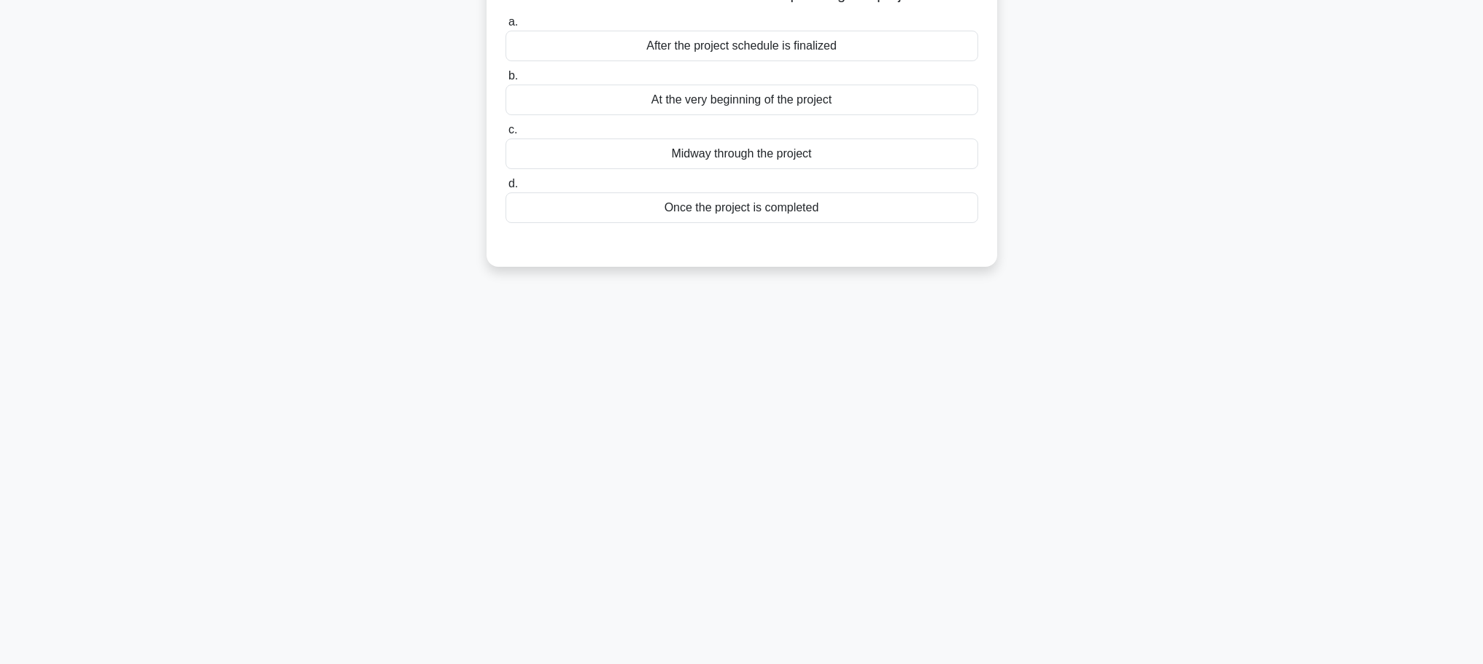
scroll to position [0, 0]
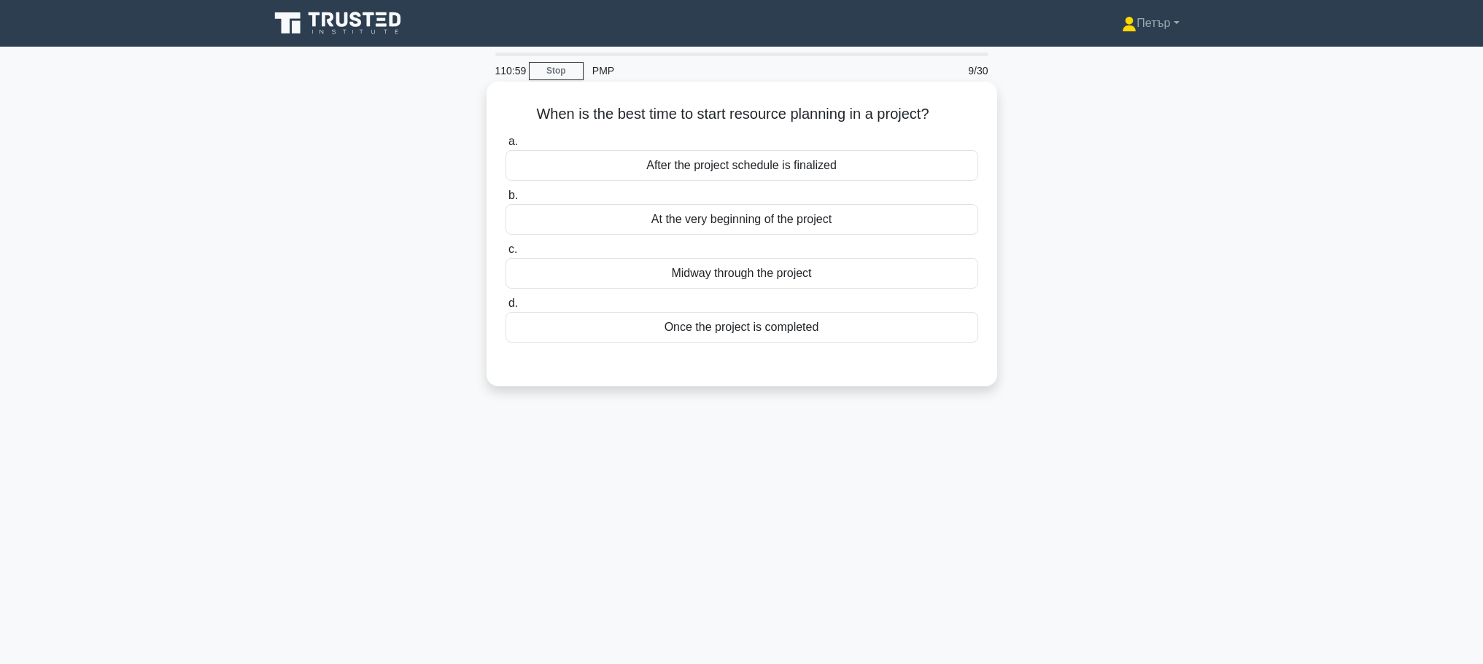
click at [875, 215] on div "At the very beginning of the project" at bounding box center [741, 219] width 473 height 31
click at [505, 201] on input "b. At the very beginning of the project" at bounding box center [505, 195] width 0 height 9
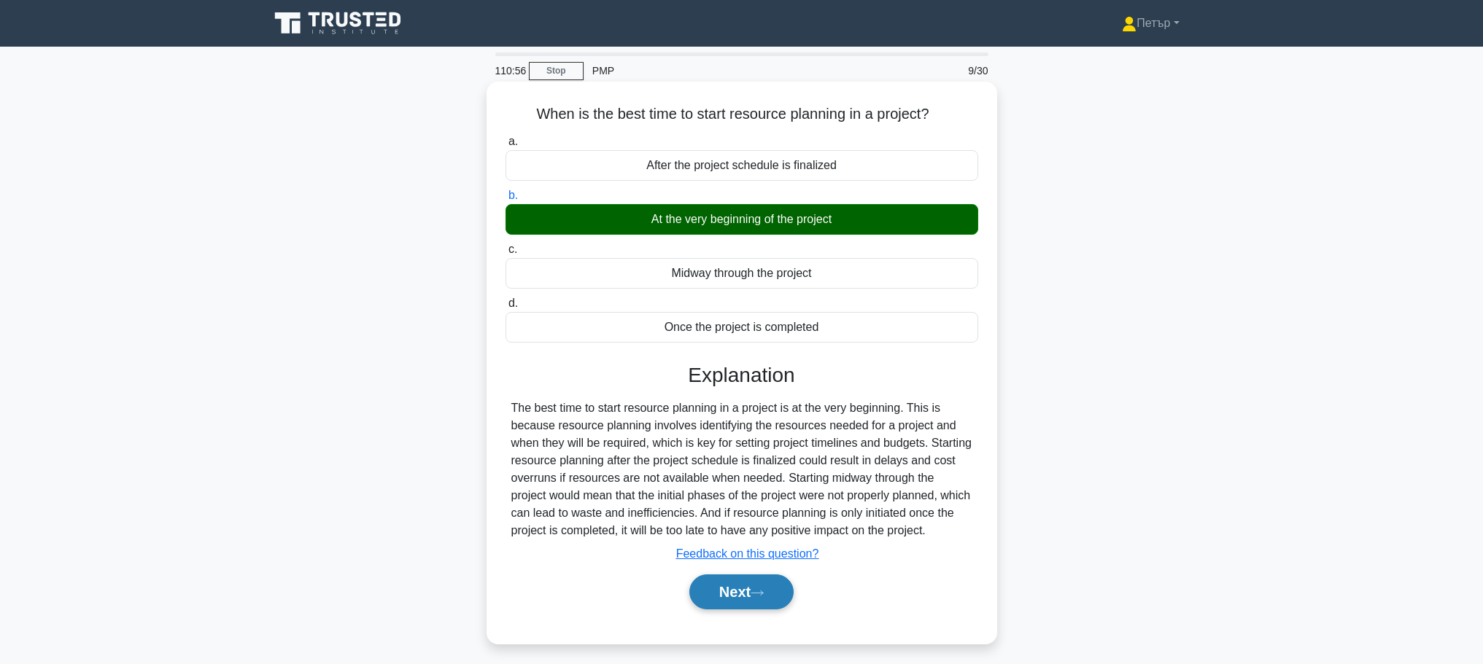
click at [716, 594] on button "Next" at bounding box center [741, 592] width 104 height 35
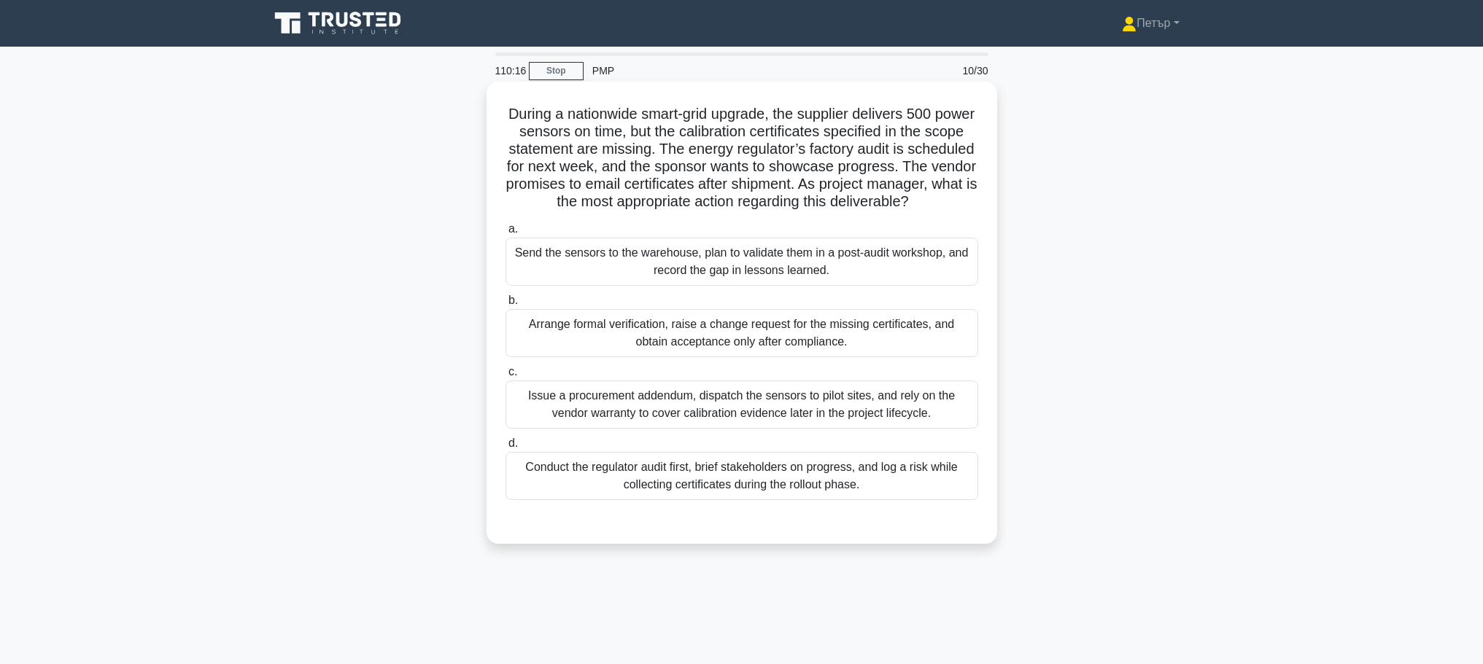
click at [918, 346] on div "Arrange formal verification, raise a change request for the missing certificate…" at bounding box center [741, 333] width 473 height 48
click at [505, 306] on input "b. Arrange formal verification, raise a change request for the missing certific…" at bounding box center [505, 300] width 0 height 9
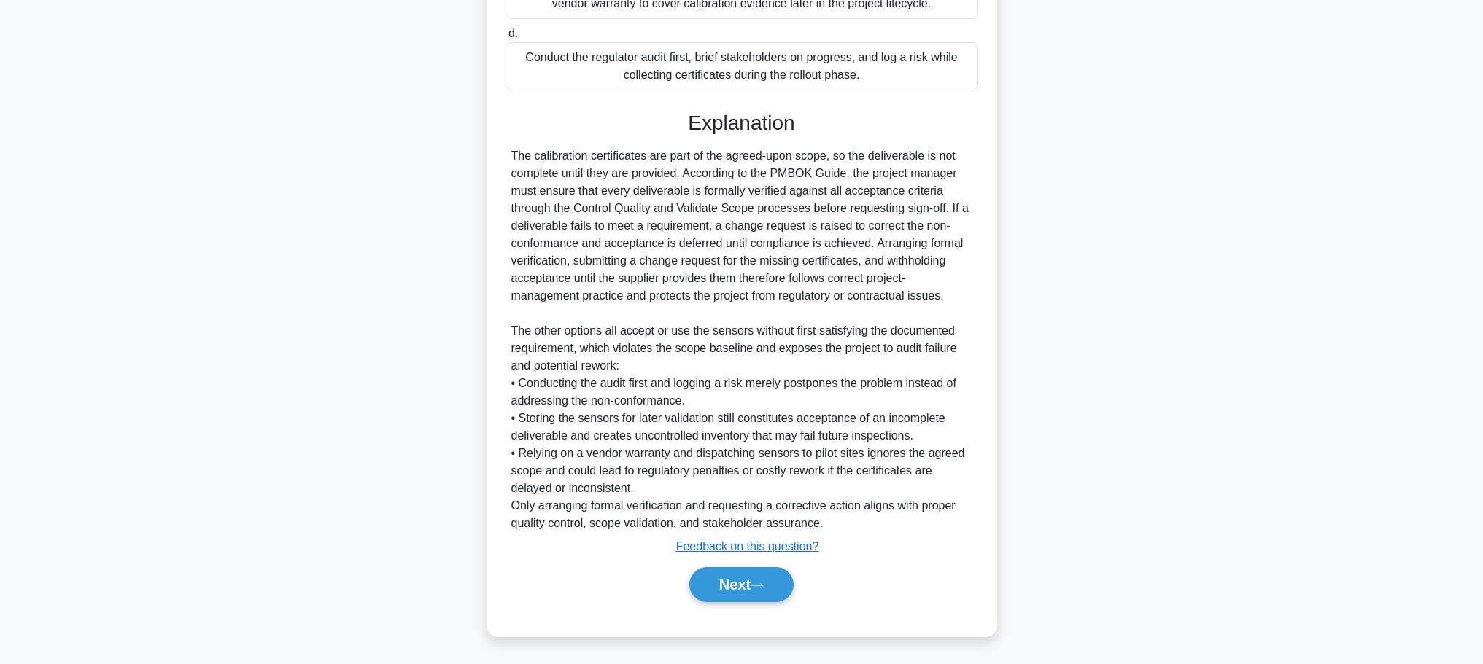
scroll to position [428, 0]
click at [764, 580] on button "Next" at bounding box center [741, 584] width 104 height 35
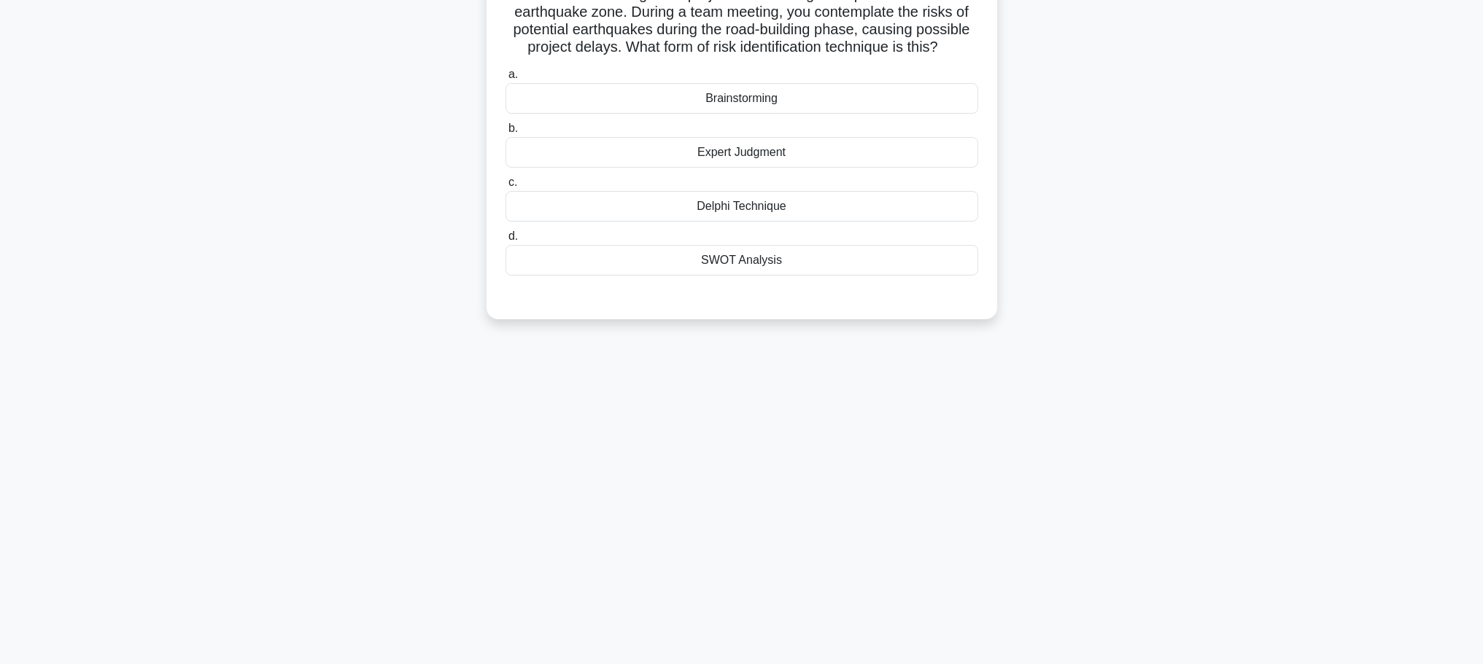
scroll to position [0, 0]
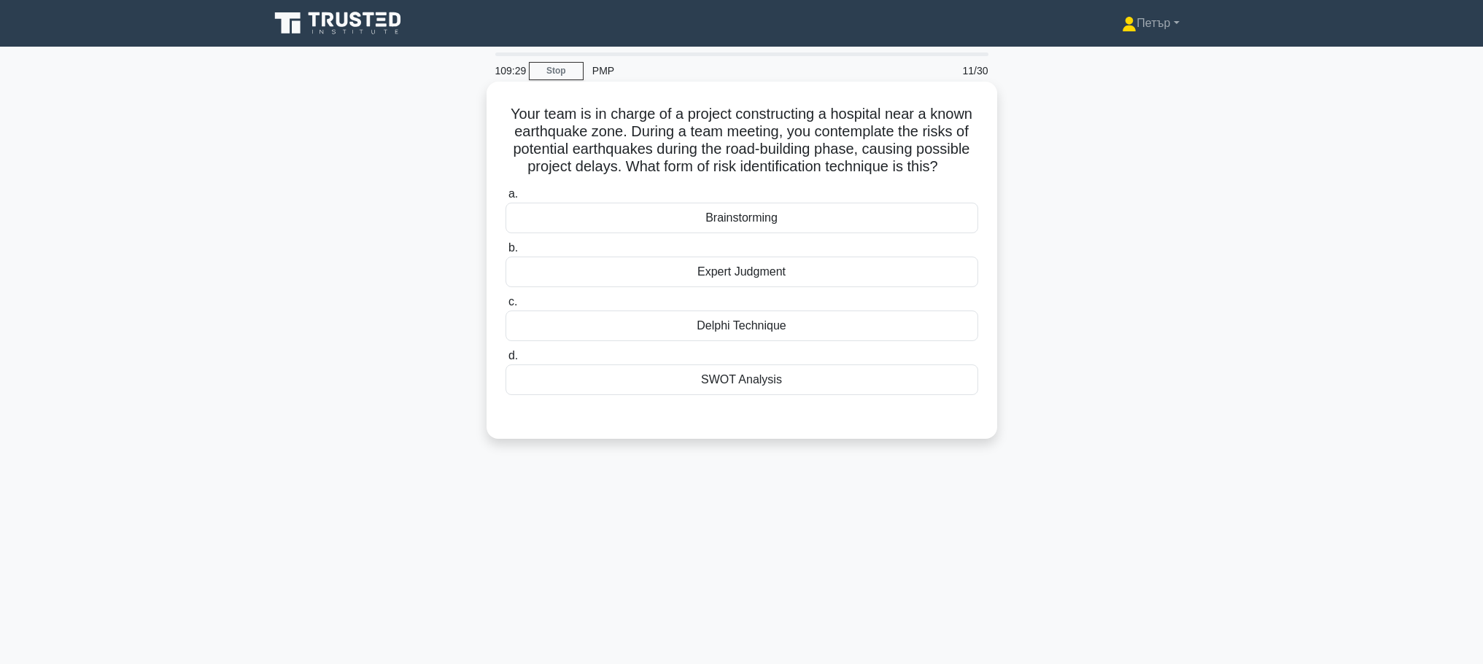
click at [820, 222] on div "Brainstorming" at bounding box center [741, 218] width 473 height 31
click at [505, 199] on input "a. Brainstorming" at bounding box center [505, 194] width 0 height 9
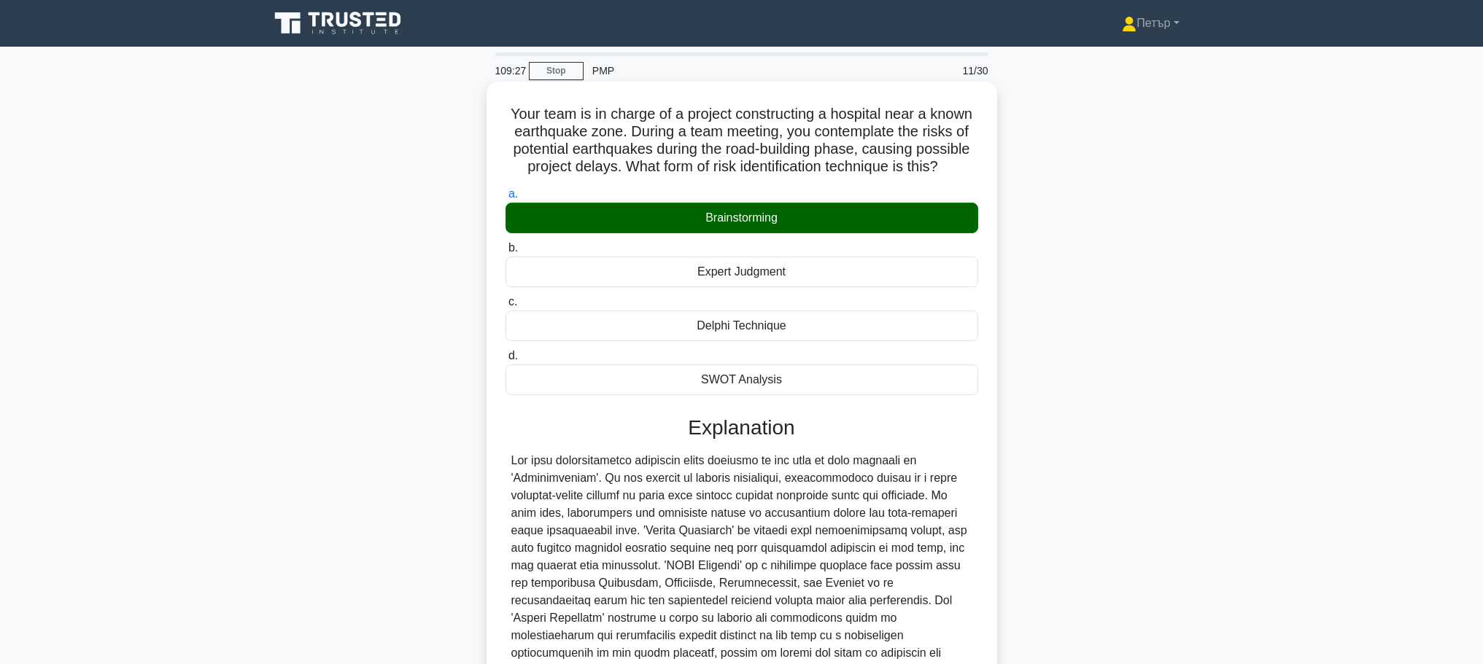
scroll to position [166, 0]
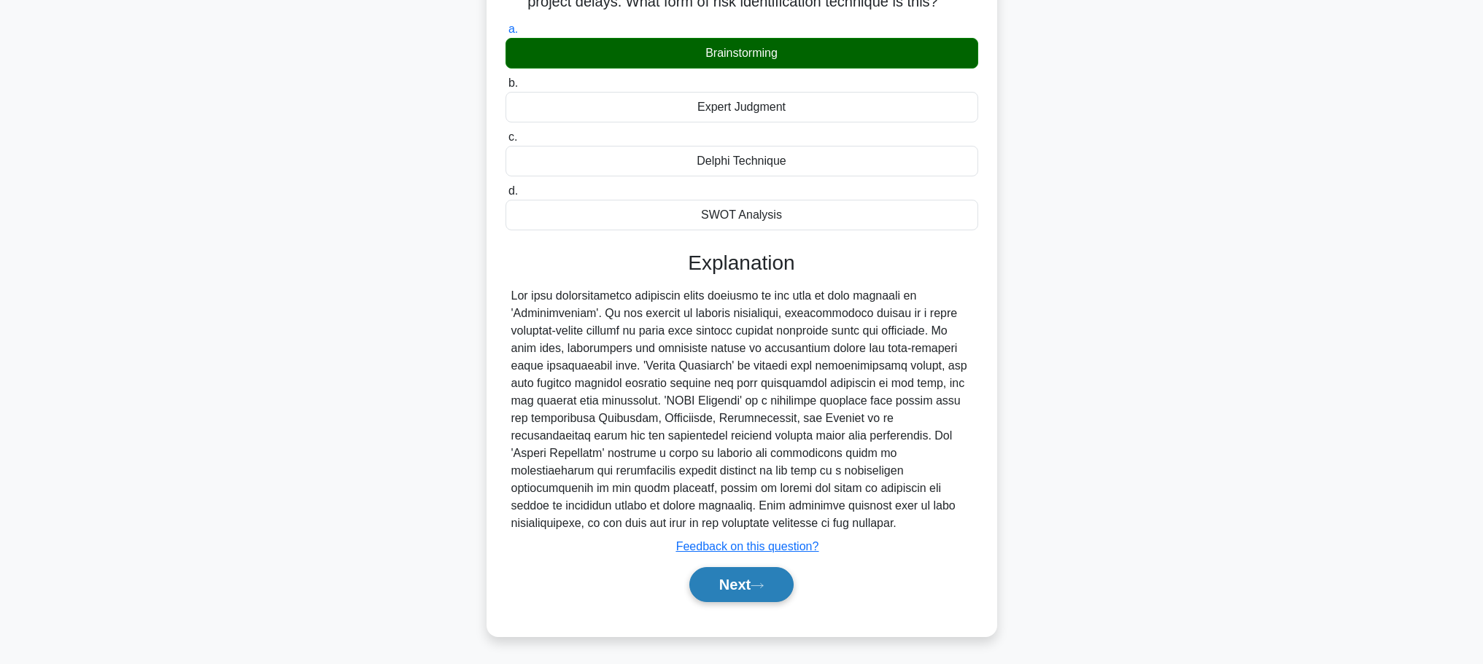
click at [714, 596] on button "Next" at bounding box center [741, 584] width 104 height 35
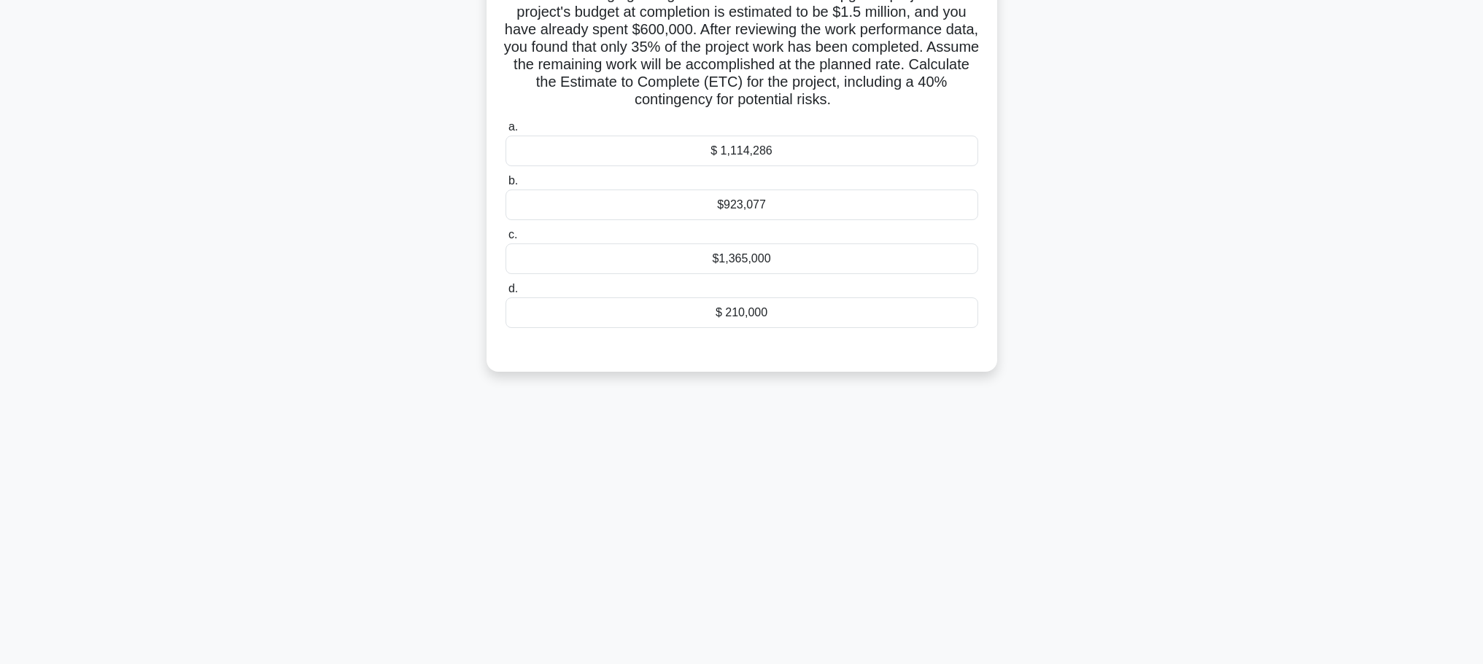
scroll to position [0, 0]
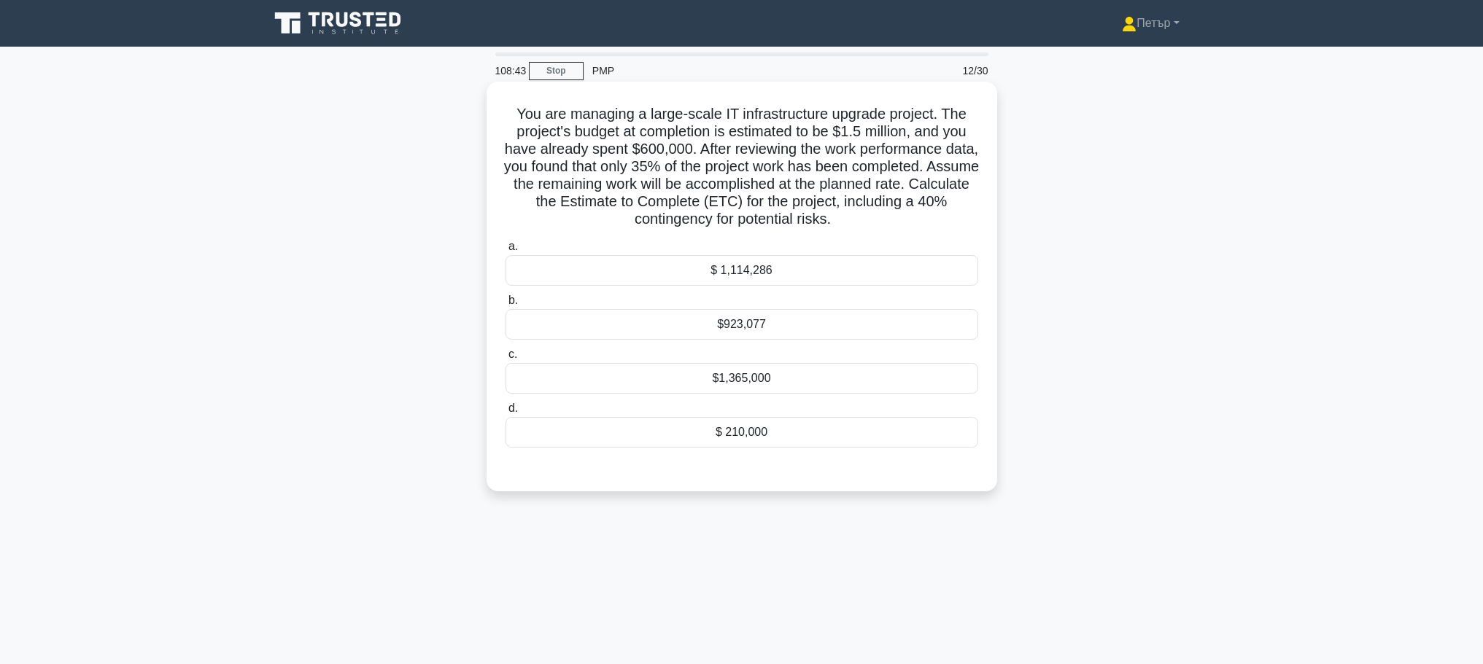
click at [841, 388] on div "$1,365,000" at bounding box center [741, 378] width 473 height 31
click at [505, 360] on input "c. $1,365,000" at bounding box center [505, 354] width 0 height 9
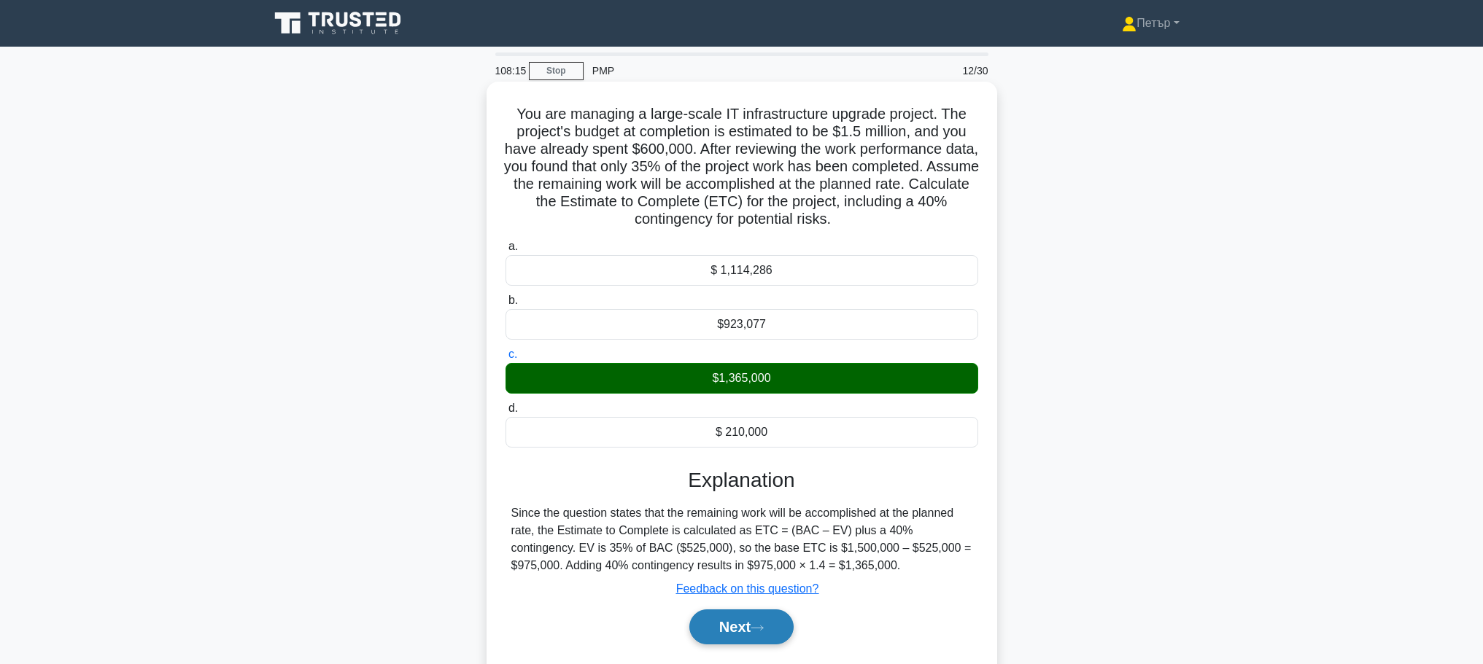
click at [733, 617] on button "Next" at bounding box center [741, 627] width 104 height 35
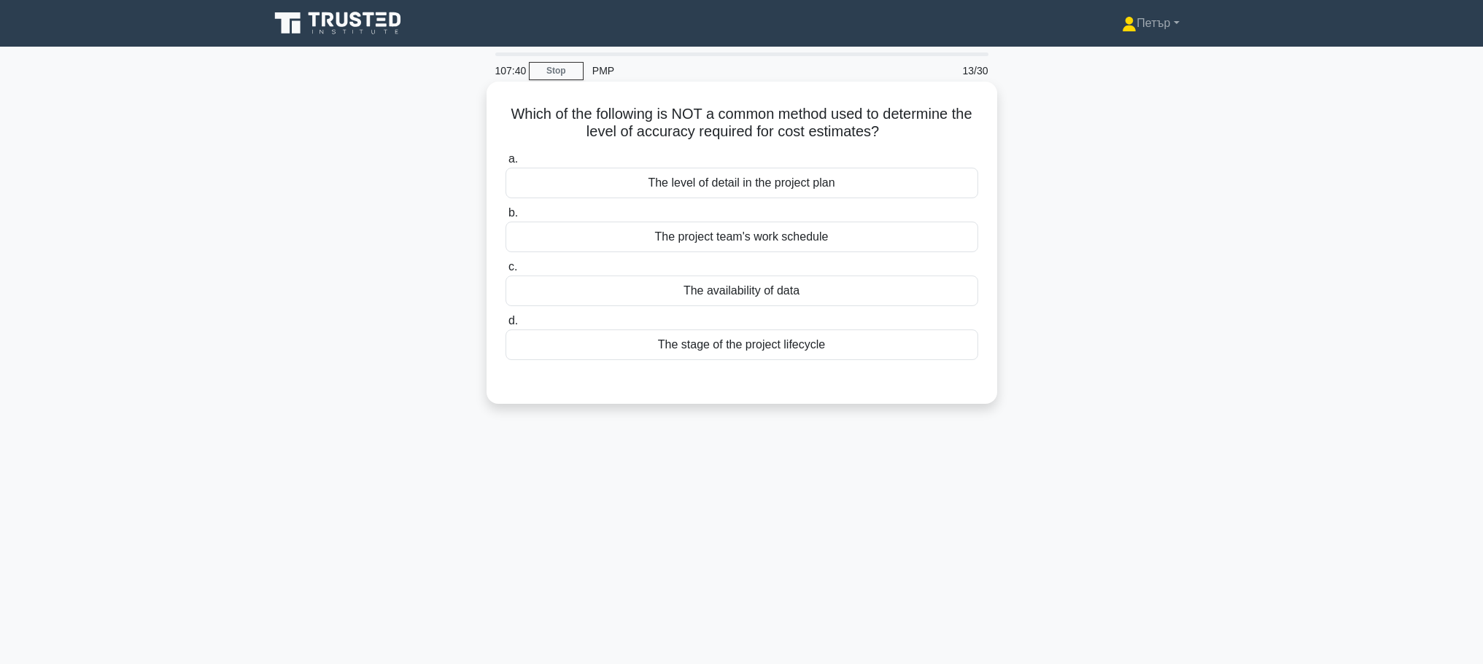
click at [928, 239] on div "The project team's work schedule" at bounding box center [741, 237] width 473 height 31
click at [505, 218] on input "b. The project team's work schedule" at bounding box center [505, 213] width 0 height 9
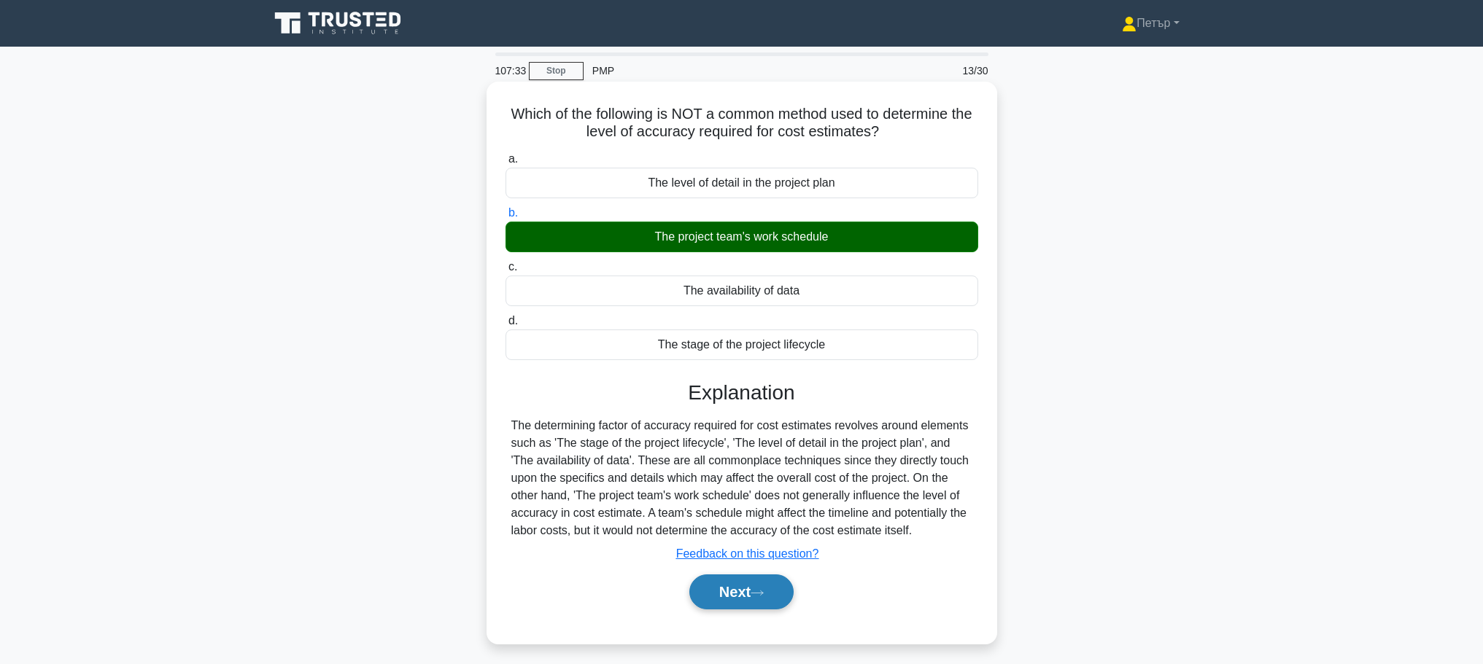
click at [743, 590] on button "Next" at bounding box center [741, 592] width 104 height 35
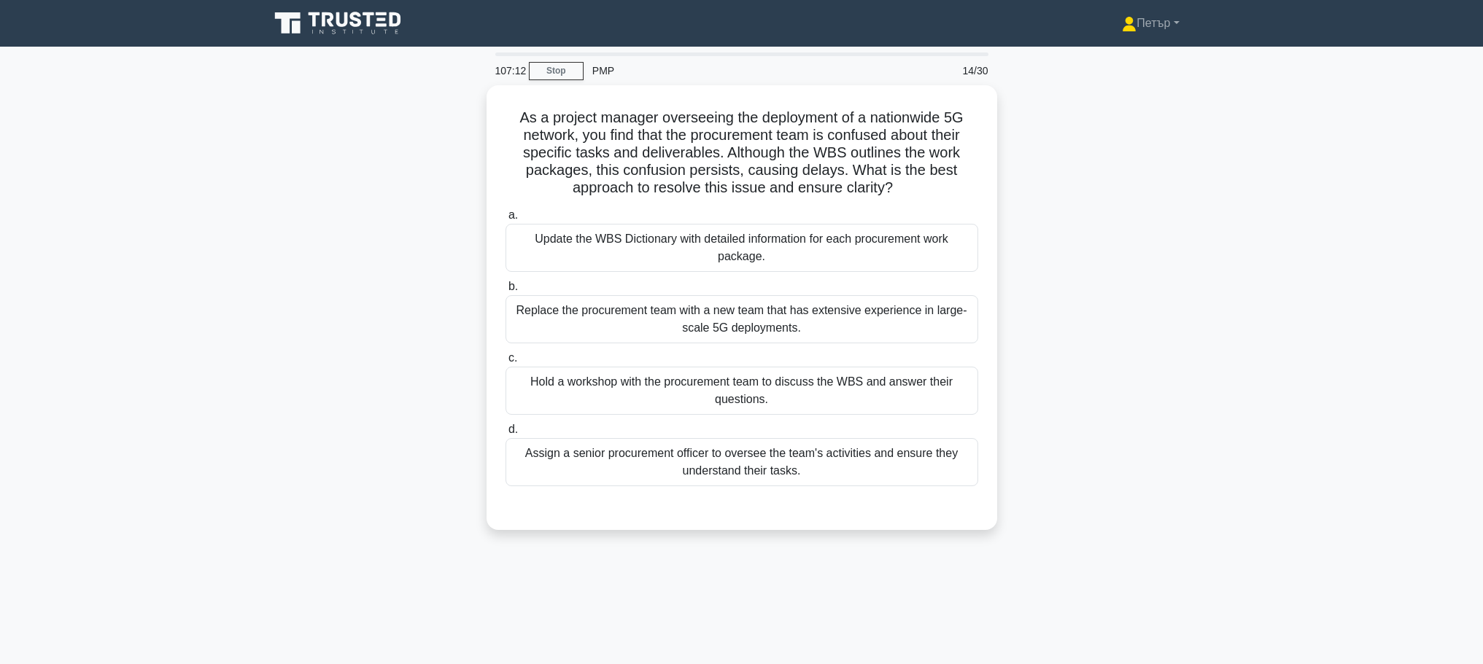
drag, startPoint x: 1114, startPoint y: 299, endPoint x: 1129, endPoint y: 239, distance: 62.4
click at [1129, 239] on div "As a project manager overseeing the deployment of a nationwide 5G network, you …" at bounding box center [741, 316] width 963 height 462
click at [910, 252] on div "Update the WBS Dictionary with detailed information for each procurement work p…" at bounding box center [741, 244] width 473 height 48
click at [505, 217] on input "a. Update the WBS Dictionary with detailed information for each procurement wor…" at bounding box center [505, 211] width 0 height 9
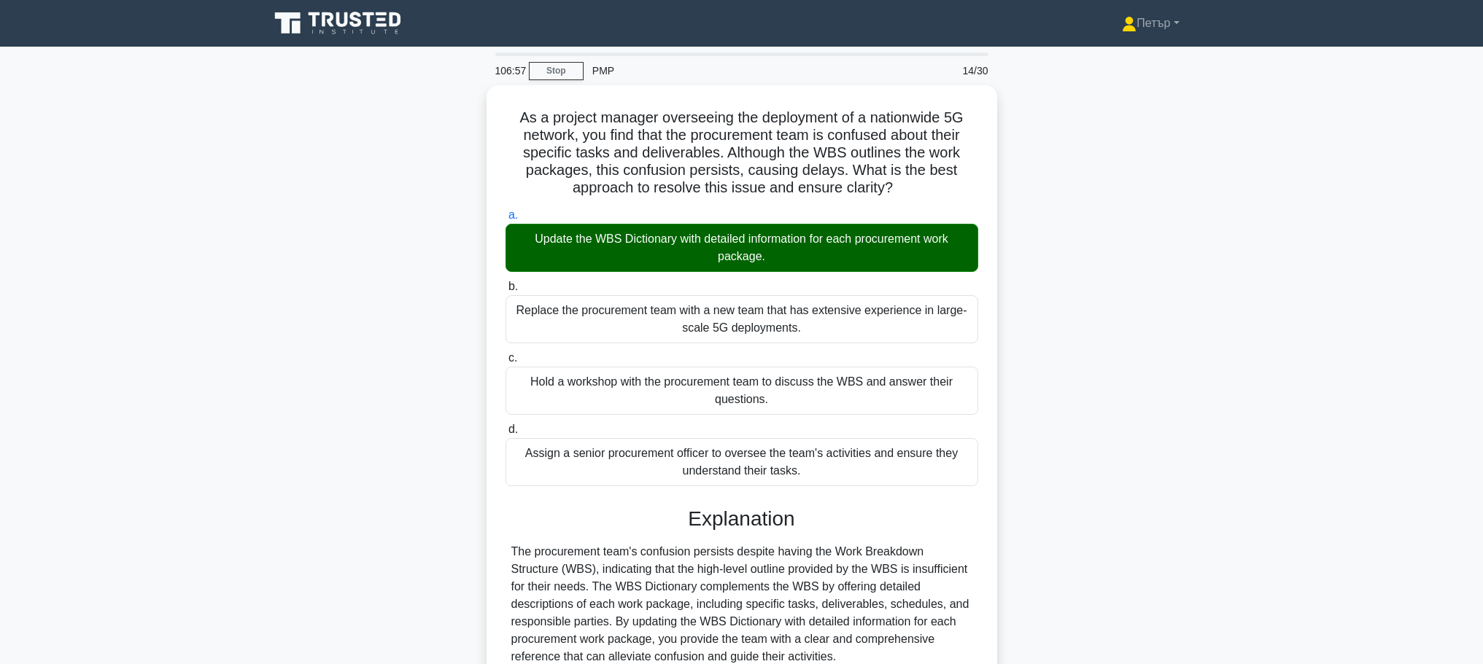
scroll to position [253, 0]
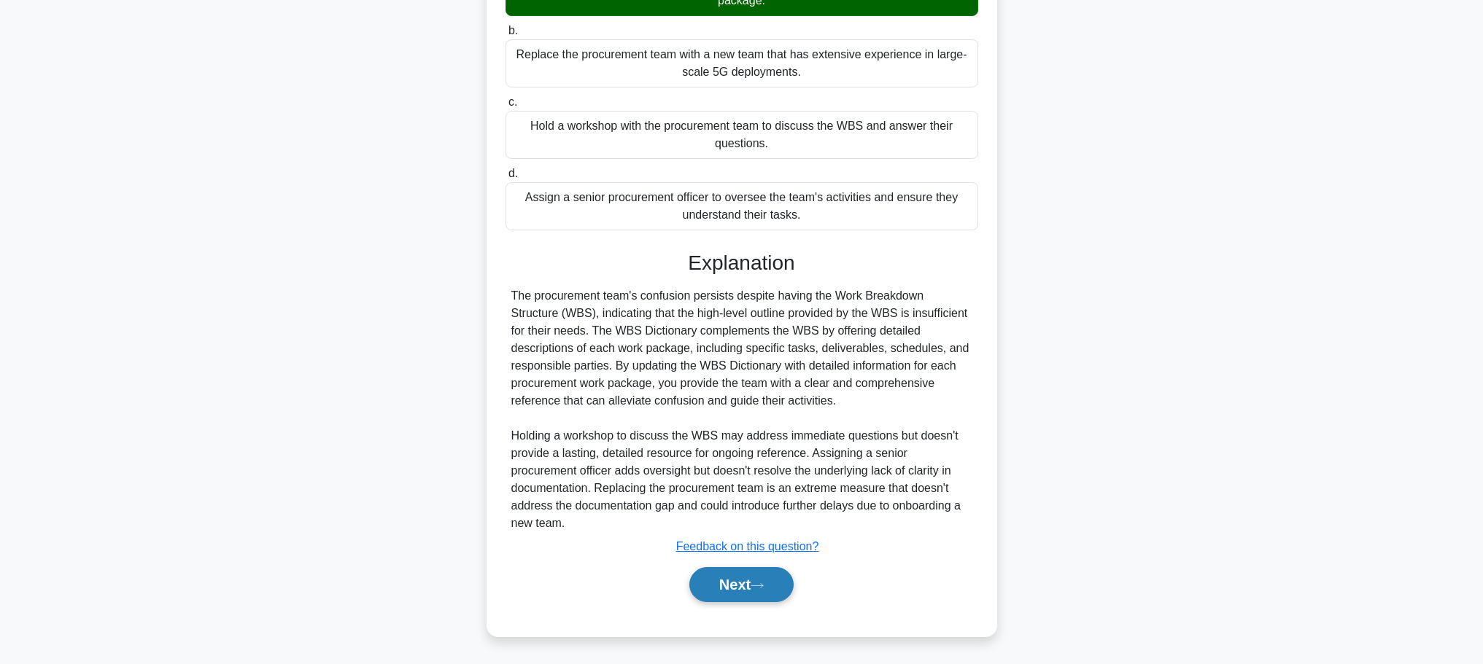
click at [741, 581] on button "Next" at bounding box center [741, 584] width 104 height 35
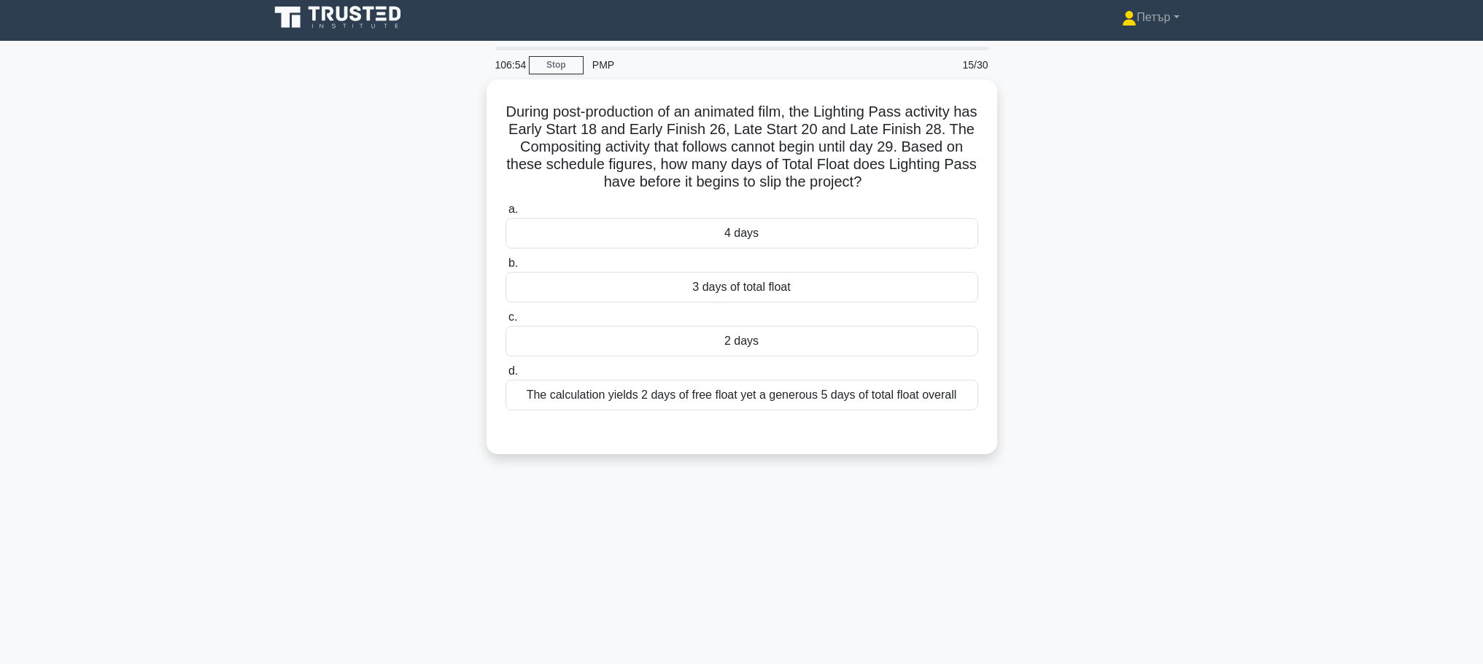
scroll to position [0, 0]
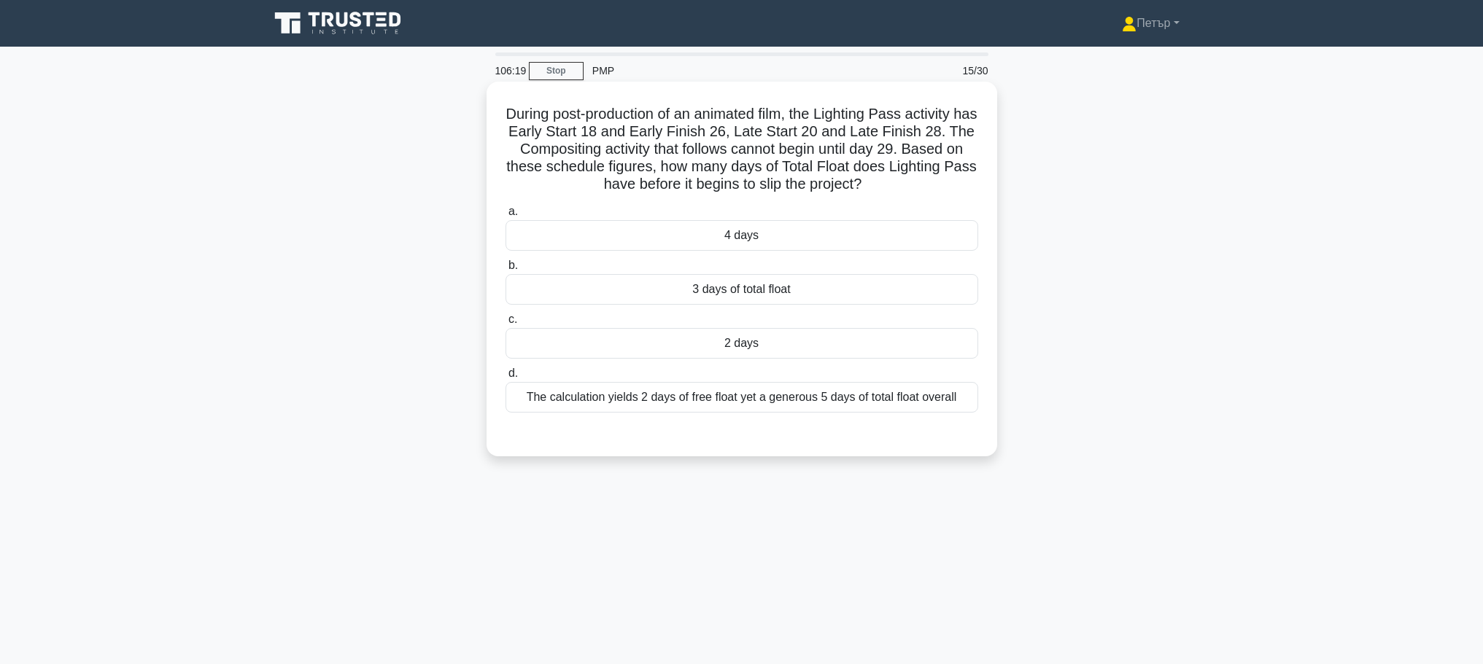
click at [879, 298] on div "3 days of total float" at bounding box center [741, 289] width 473 height 31
click at [505, 271] on input "b. 3 days of total float" at bounding box center [505, 265] width 0 height 9
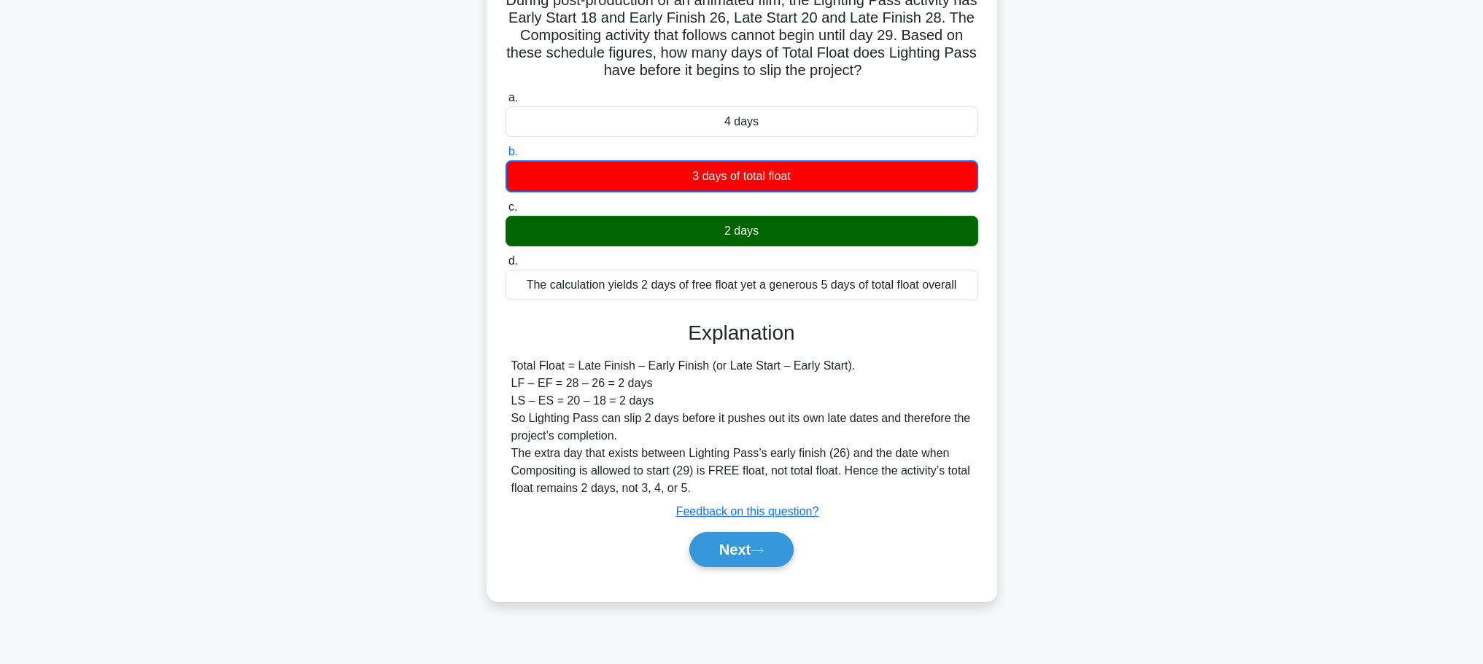
scroll to position [123, 0]
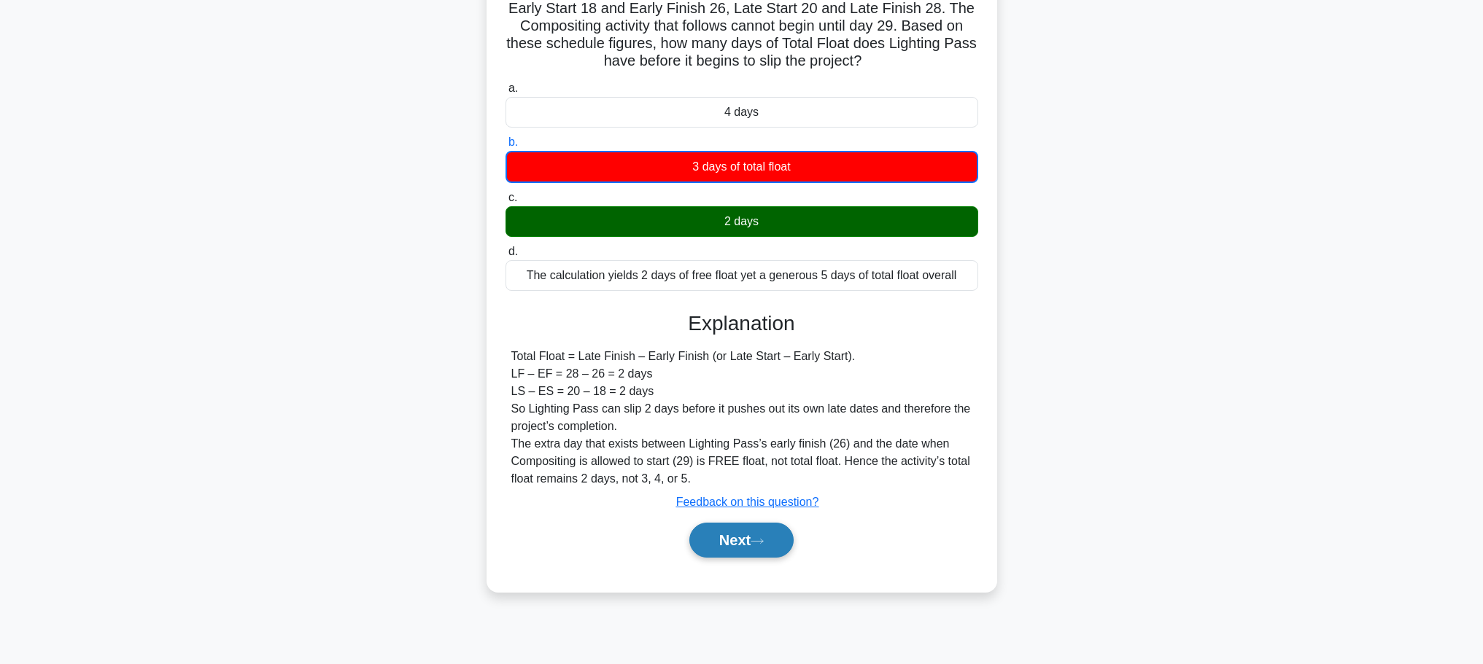
click at [759, 534] on button "Next" at bounding box center [741, 540] width 104 height 35
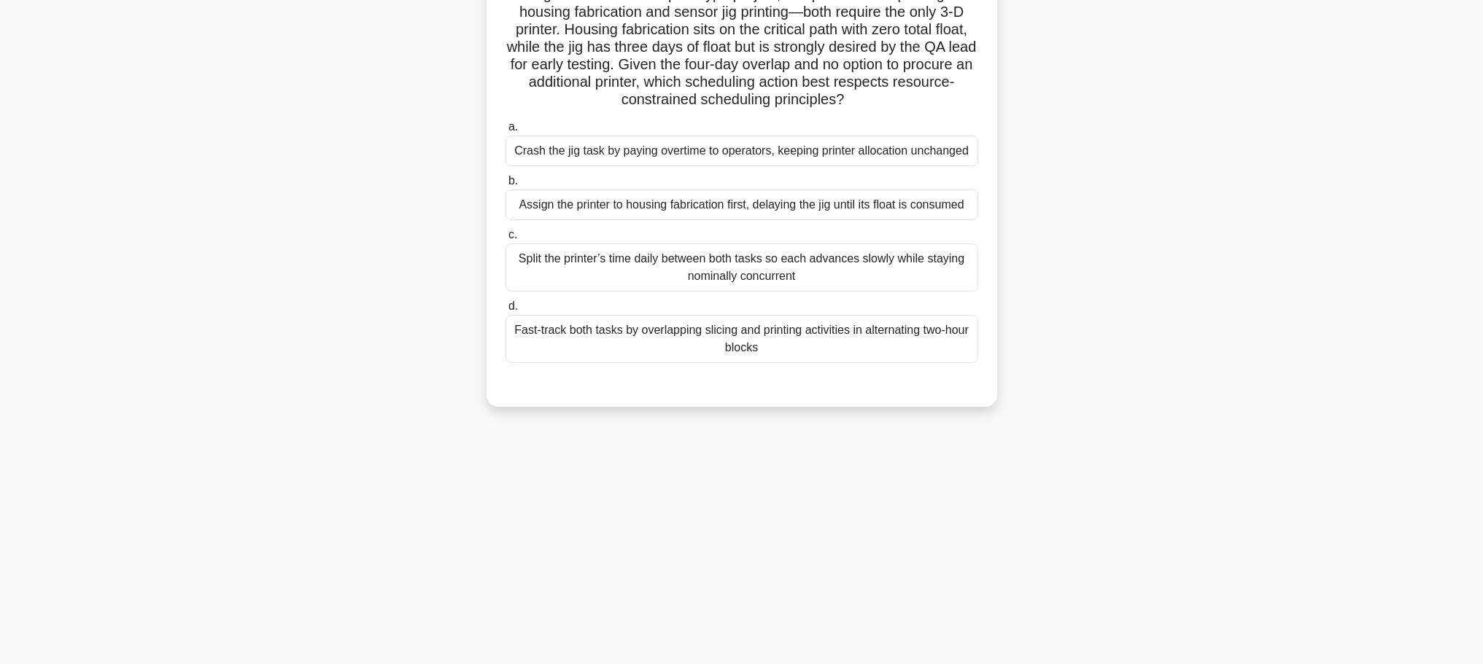
scroll to position [0, 0]
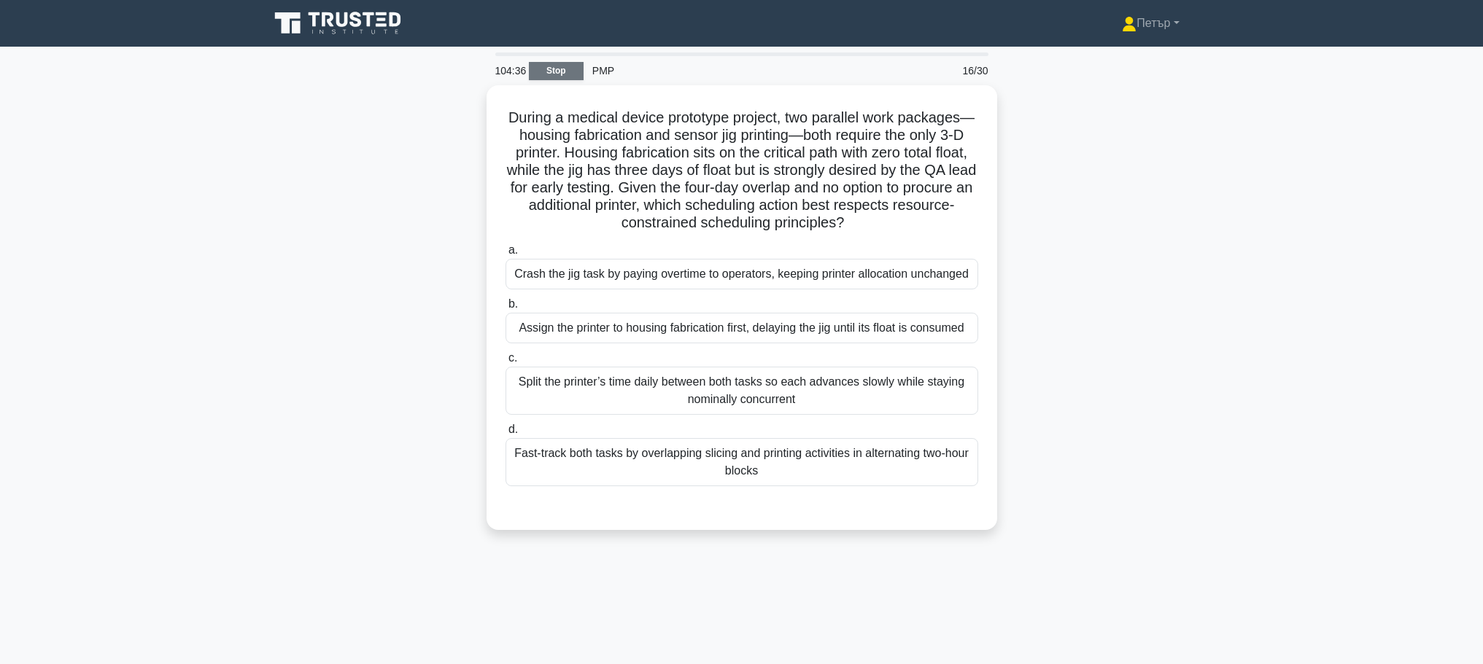
click at [546, 75] on link "Stop" at bounding box center [556, 71] width 55 height 18
